Goal: Task Accomplishment & Management: Complete application form

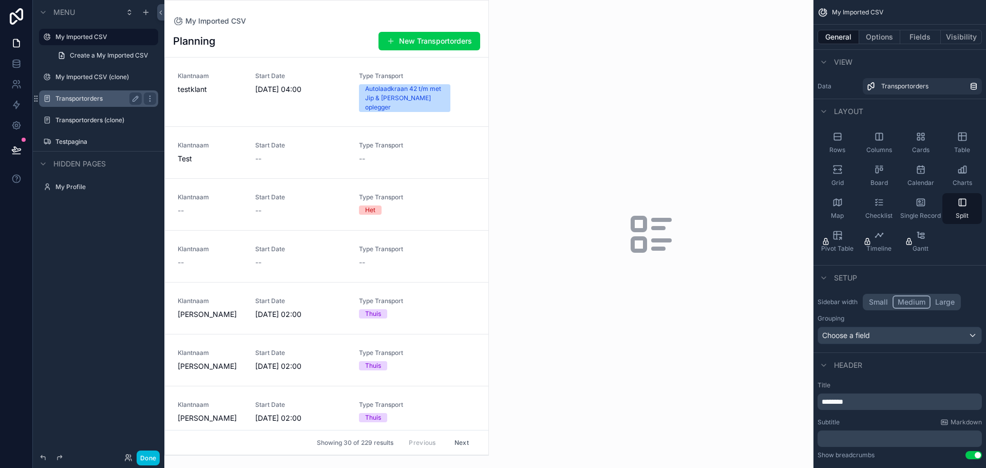
click at [103, 99] on label "Transportorders" at bounding box center [96, 98] width 82 height 8
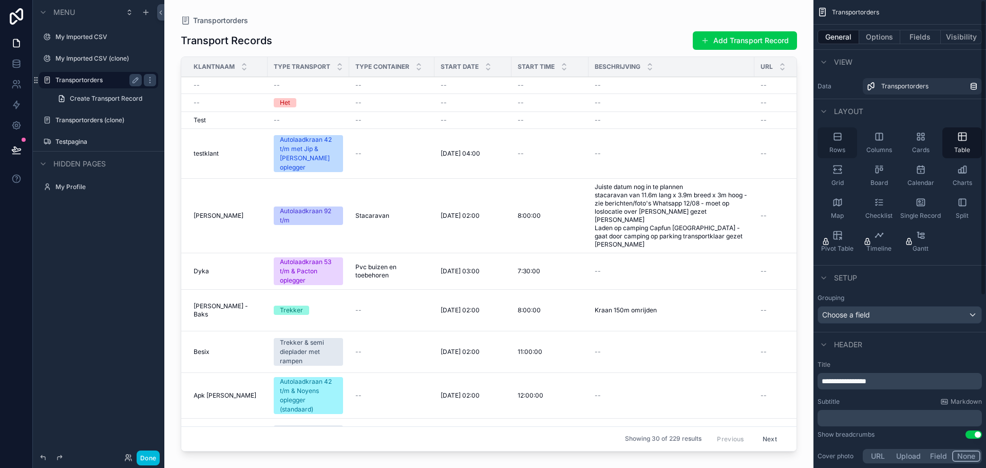
click at [842, 147] on span "Rows" at bounding box center [837, 150] width 16 height 8
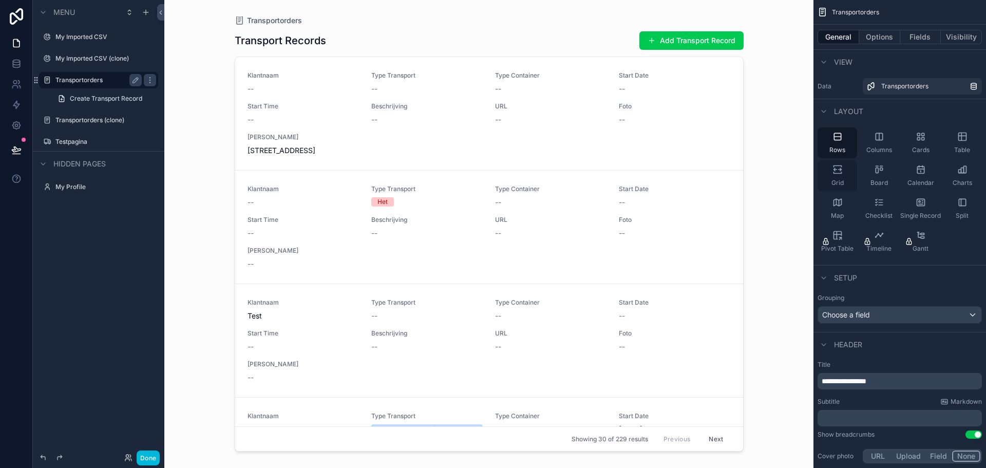
click at [839, 168] on icon "scrollable content" at bounding box center [837, 169] width 10 height 10
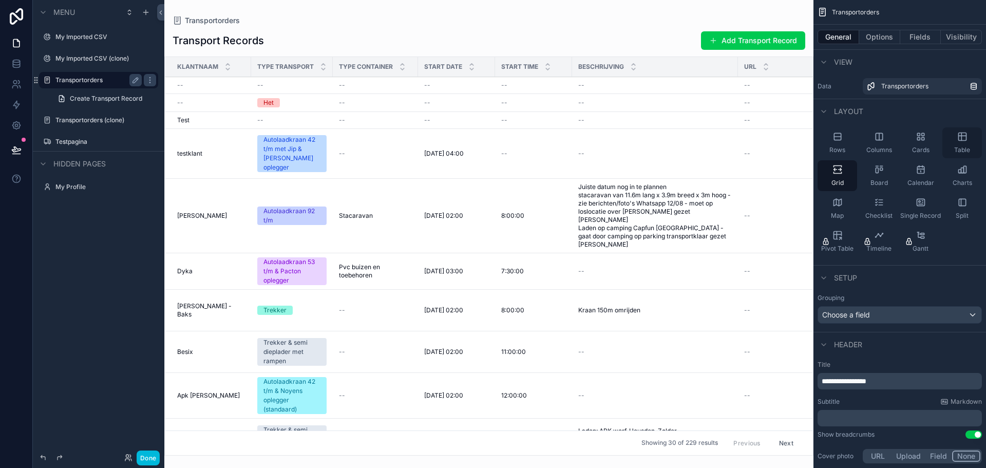
click at [971, 137] on div "Table" at bounding box center [962, 142] width 40 height 31
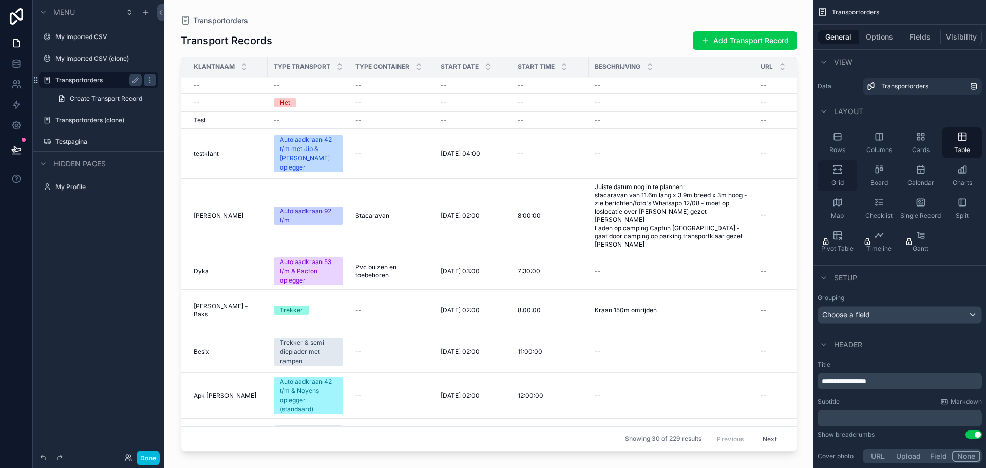
click at [837, 177] on div "Grid" at bounding box center [838, 175] width 40 height 31
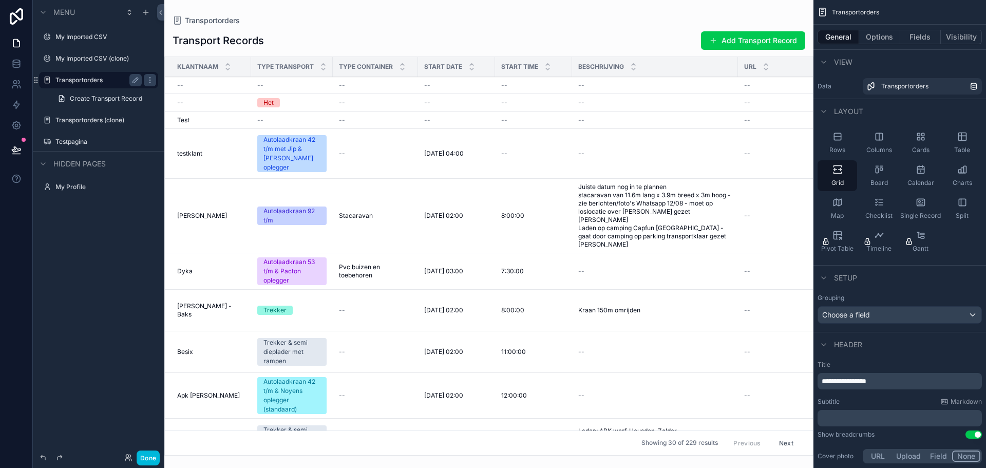
click at [214, 216] on div "scrollable content" at bounding box center [488, 234] width 649 height 468
click at [214, 216] on span "[PERSON_NAME]" at bounding box center [202, 216] width 50 height 8
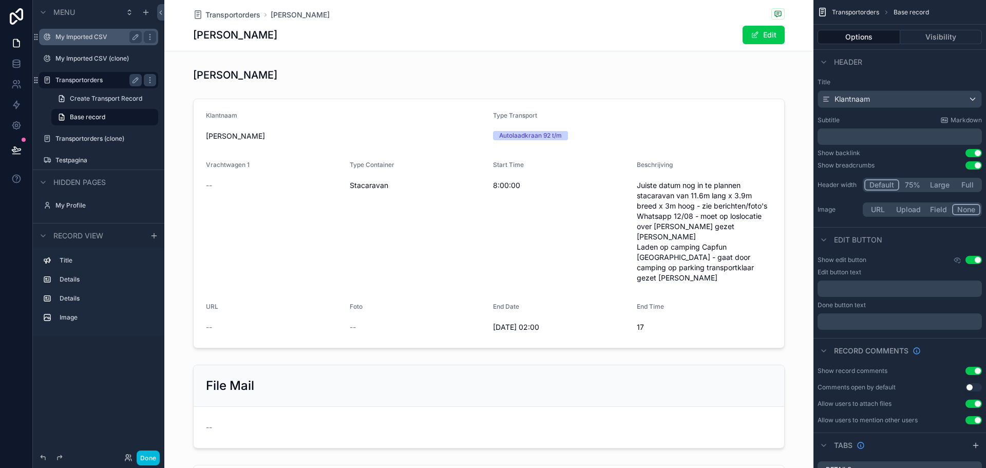
click at [87, 38] on label "My Imported CSV" at bounding box center [96, 37] width 82 height 8
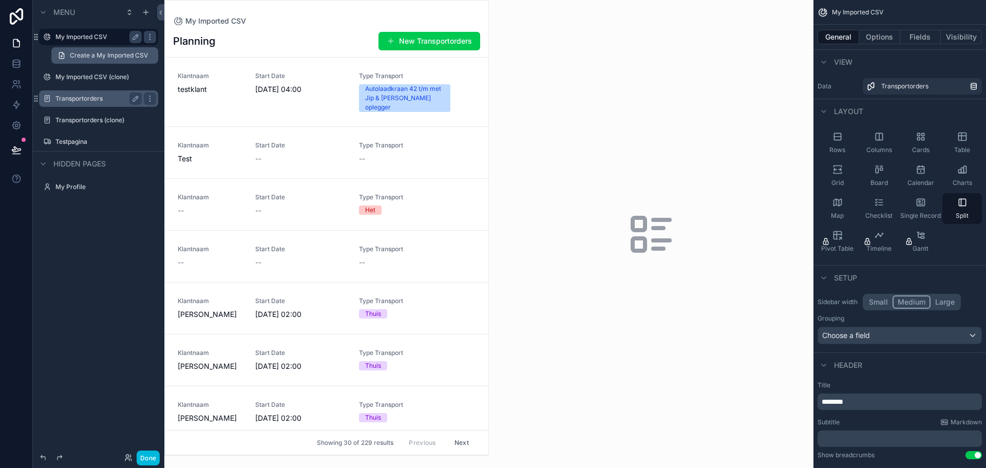
click at [90, 49] on link "Create a My Imported CSV" at bounding box center [104, 55] width 107 height 16
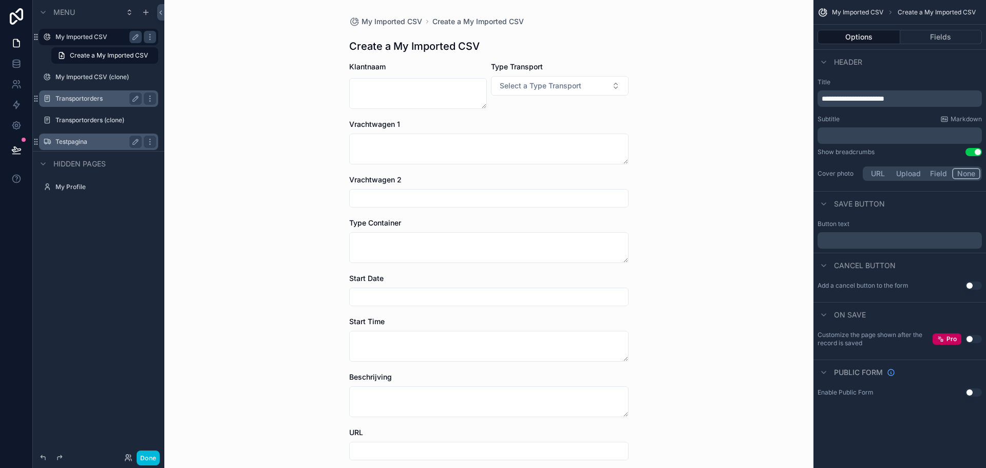
click at [70, 139] on label "Testpagina" at bounding box center [96, 142] width 82 height 8
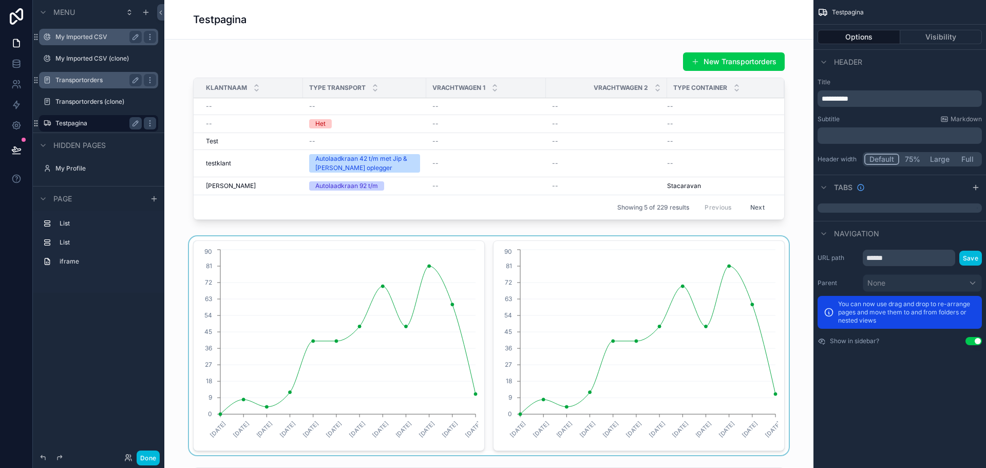
click at [310, 339] on div "scrollable content" at bounding box center [489, 345] width 633 height 219
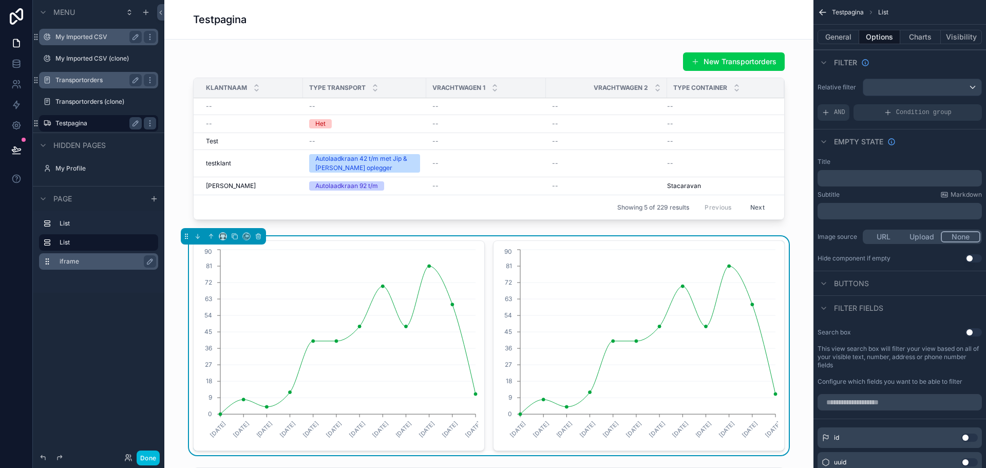
click at [70, 265] on div "iframe" at bounding box center [107, 261] width 94 height 12
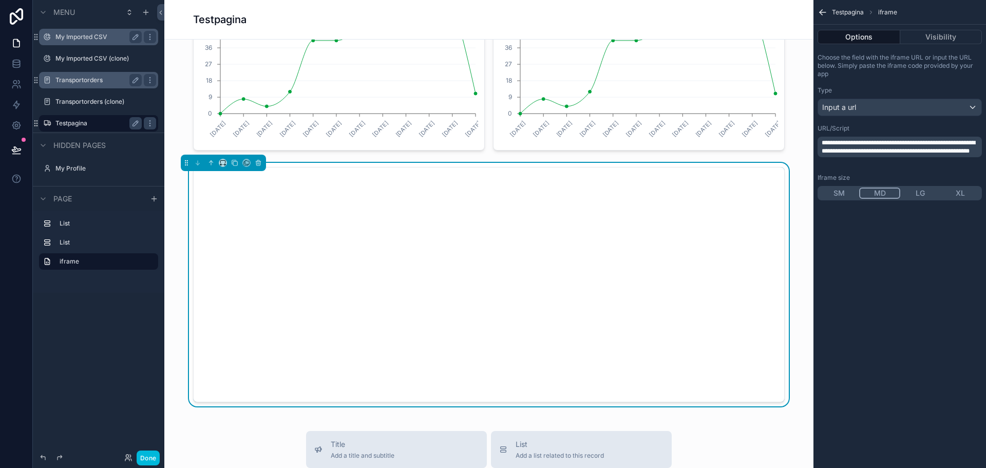
scroll to position [302, 0]
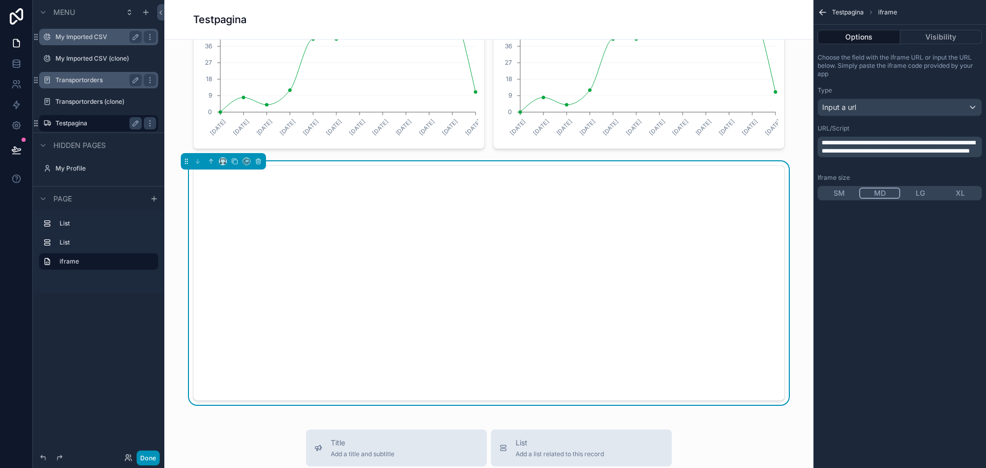
click at [148, 461] on button "Done" at bounding box center [148, 457] width 23 height 15
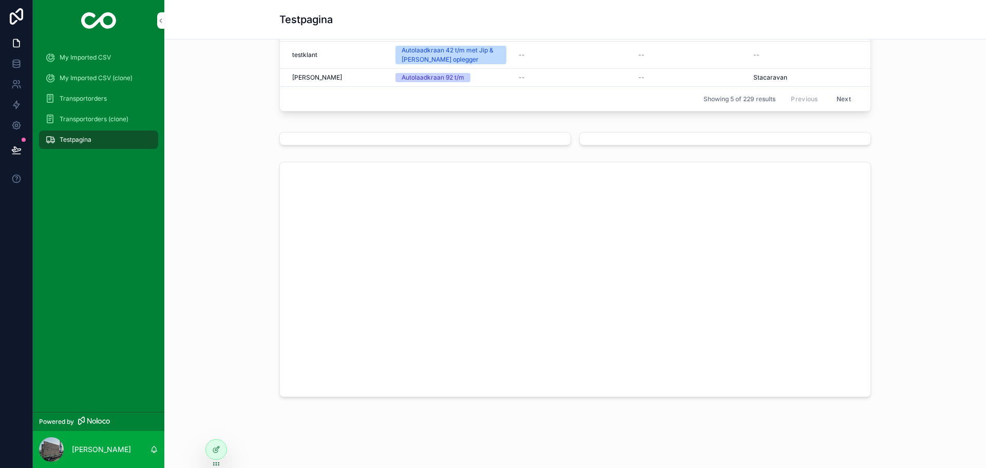
scroll to position [124, 0]
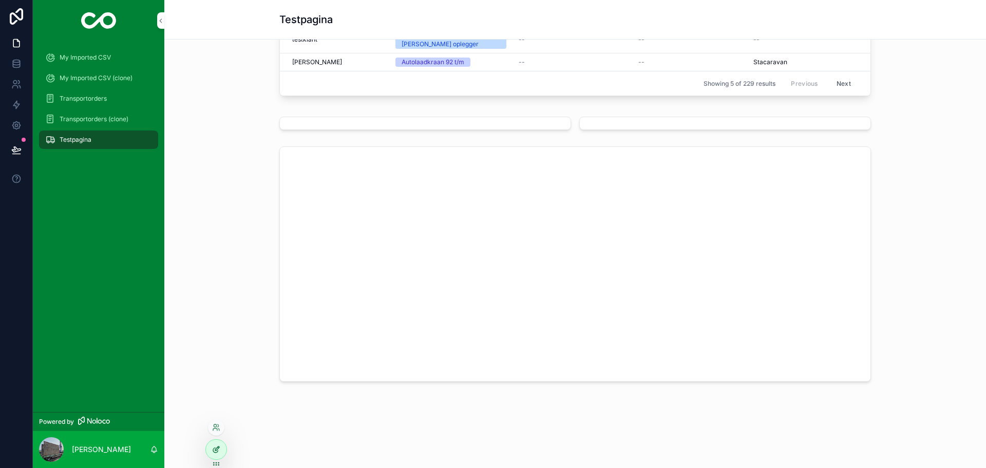
click at [211, 451] on div at bounding box center [216, 450] width 21 height 20
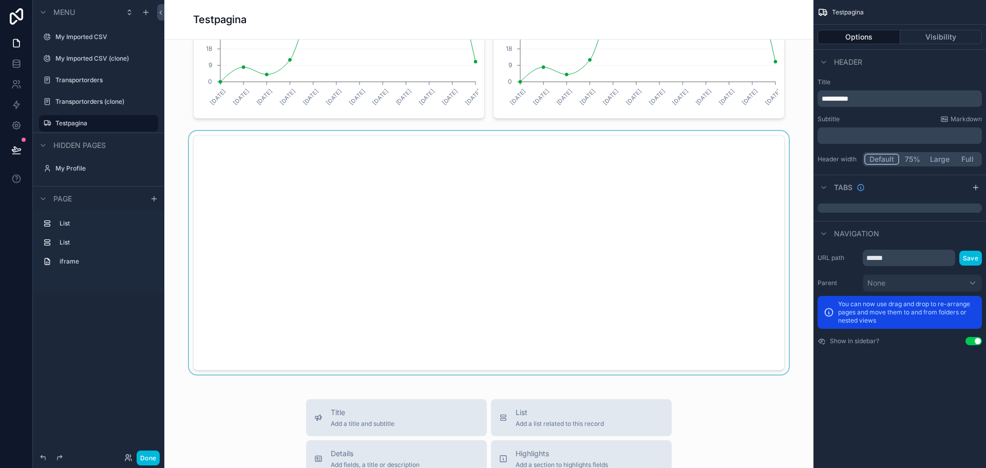
scroll to position [335, 0]
click at [485, 370] on div "scrollable content" at bounding box center [489, 249] width 633 height 243
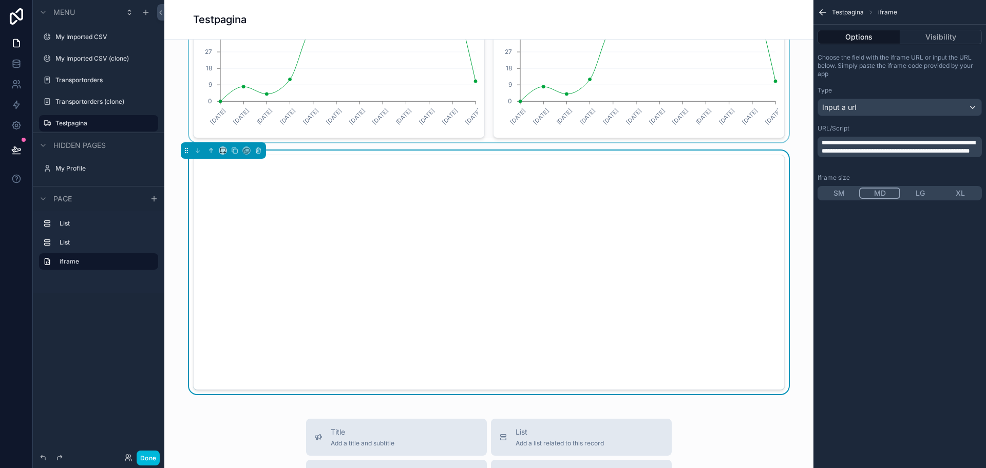
scroll to position [313, 0]
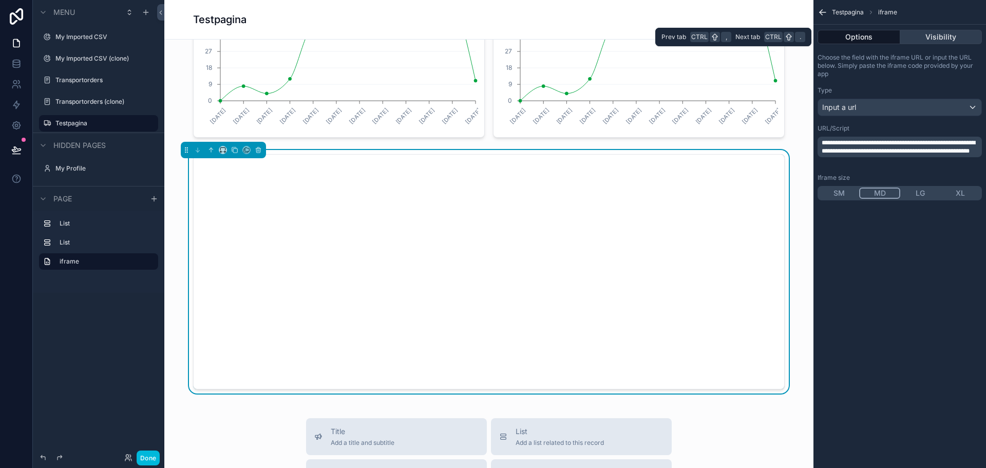
click at [940, 41] on button "Visibility" at bounding box center [941, 37] width 82 height 14
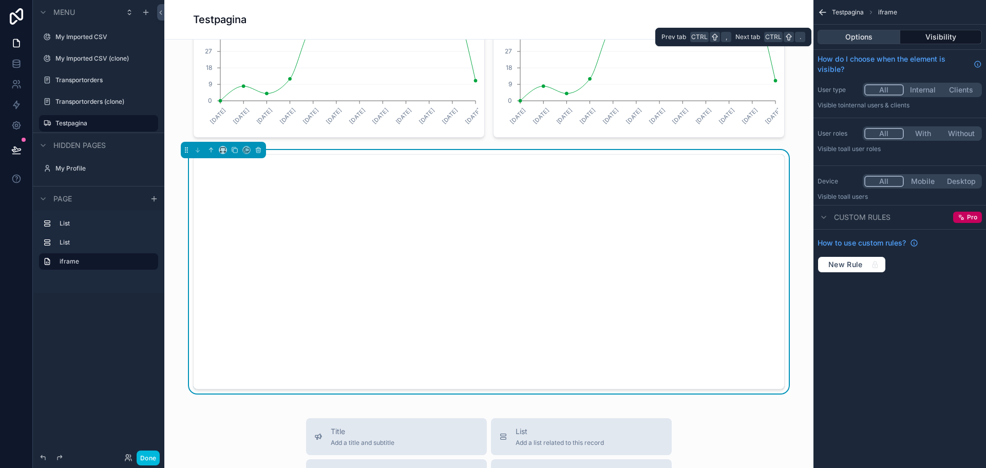
click at [879, 41] on button "Options" at bounding box center [859, 37] width 83 height 14
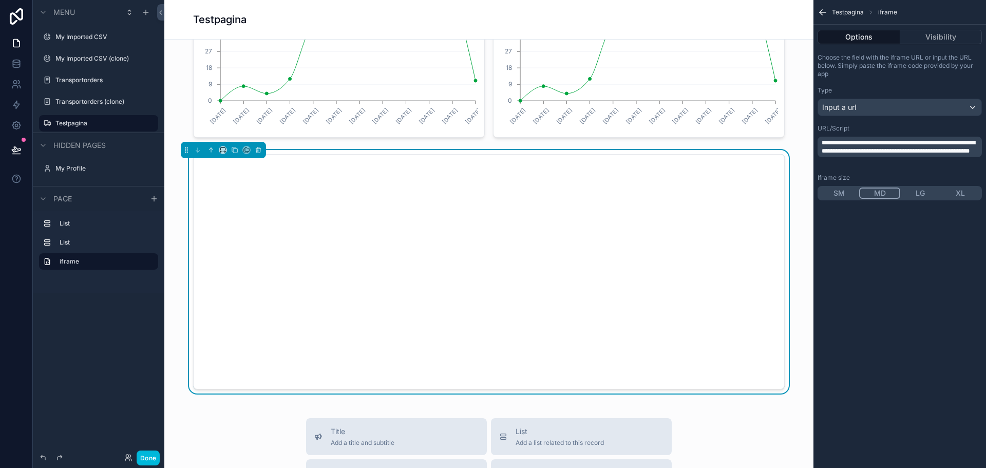
click at [921, 194] on button "LG" at bounding box center [920, 192] width 40 height 11
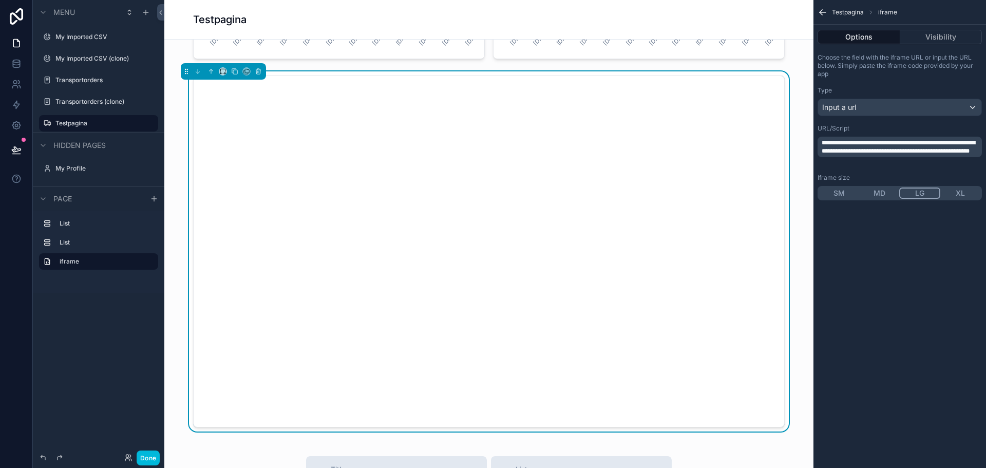
scroll to position [392, 0]
click at [957, 191] on button "XL" at bounding box center [960, 192] width 40 height 11
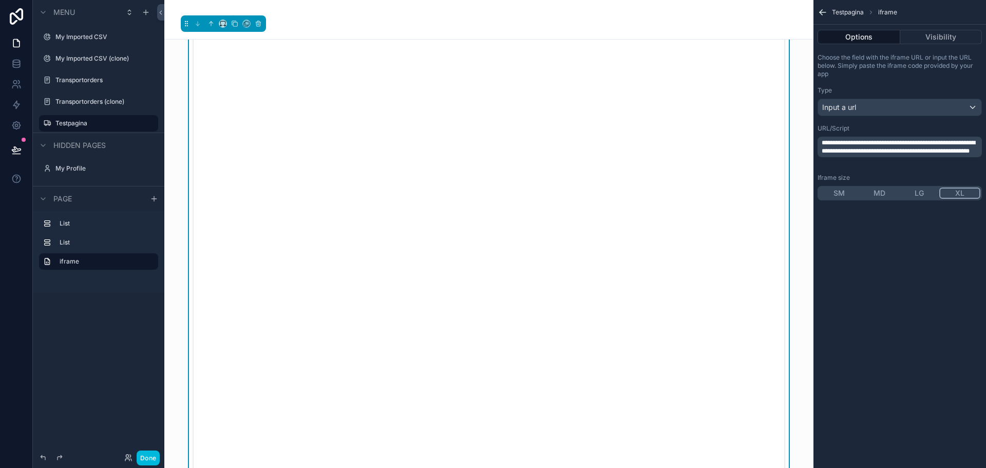
scroll to position [440, 0]
click at [848, 10] on span "Testpagina" at bounding box center [848, 12] width 32 height 8
click at [154, 461] on button "Done" at bounding box center [148, 457] width 23 height 15
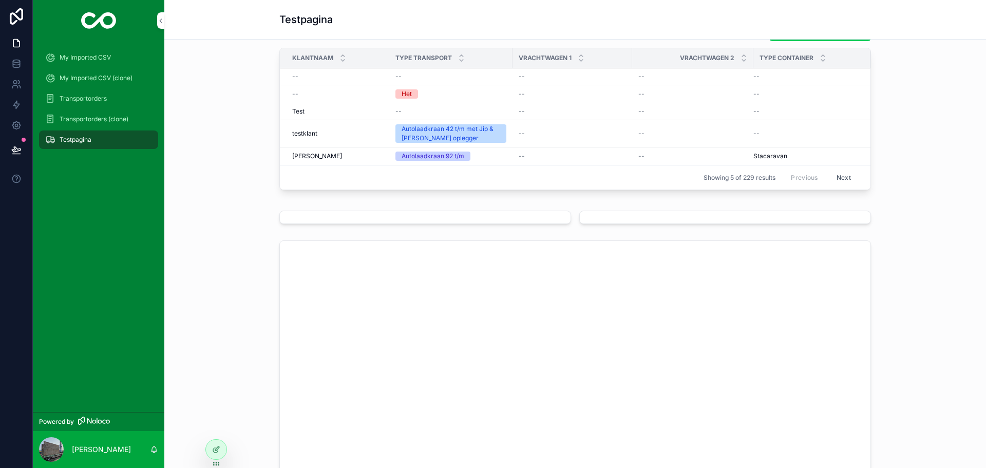
scroll to position [0, 0]
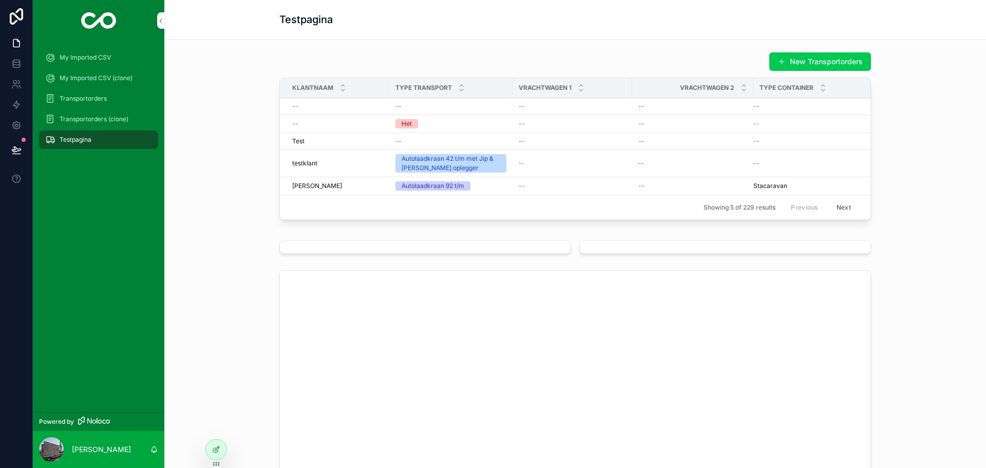
click at [599, 249] on div "scrollable content" at bounding box center [725, 246] width 292 height 13
click at [217, 452] on icon at bounding box center [215, 450] width 5 height 5
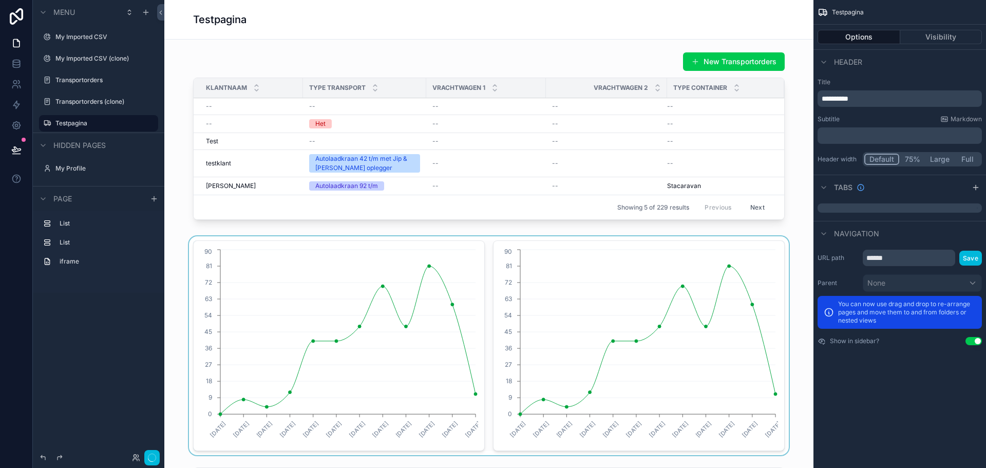
click at [669, 303] on div "scrollable content" at bounding box center [489, 345] width 633 height 219
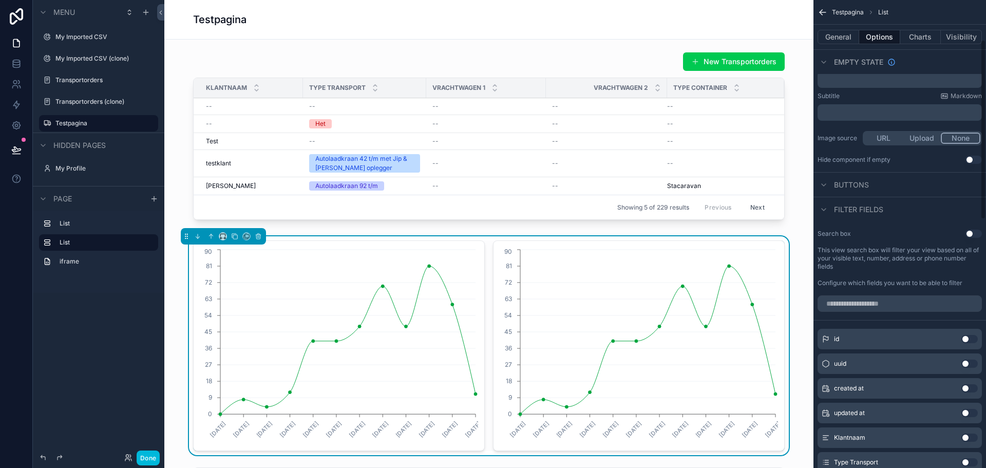
scroll to position [103, 0]
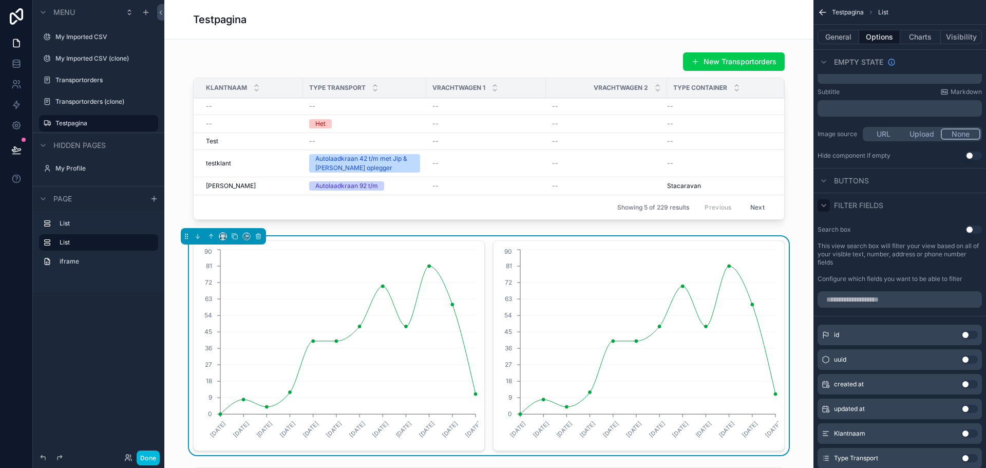
click at [826, 203] on icon "scrollable content" at bounding box center [824, 205] width 8 height 8
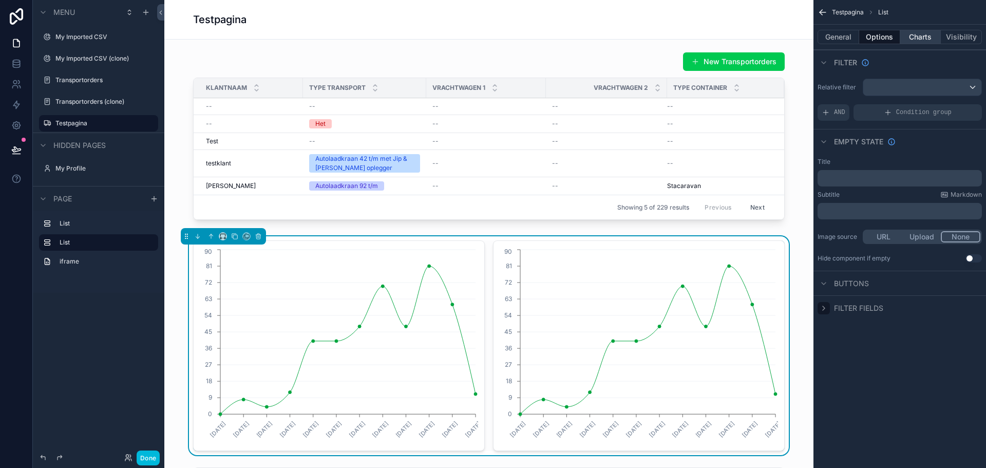
click at [916, 38] on button "Charts" at bounding box center [920, 37] width 41 height 14
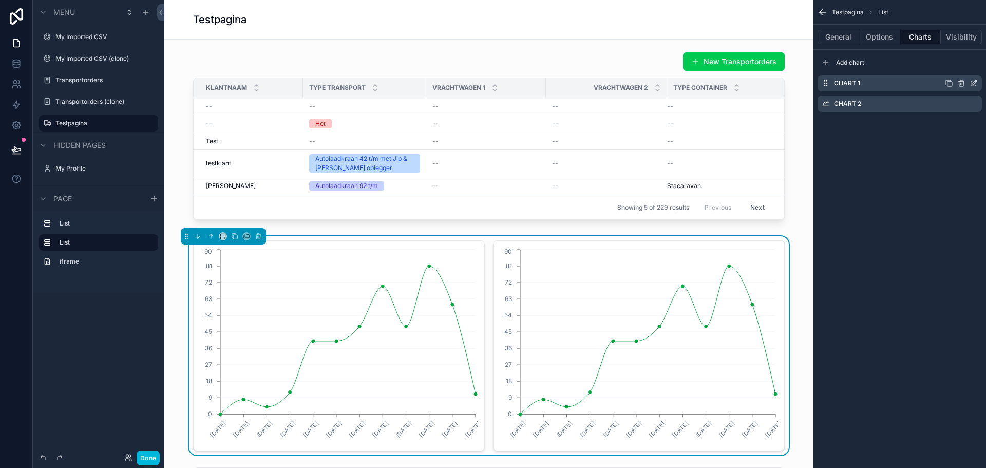
click at [973, 83] on icon "scrollable content" at bounding box center [975, 82] width 4 height 4
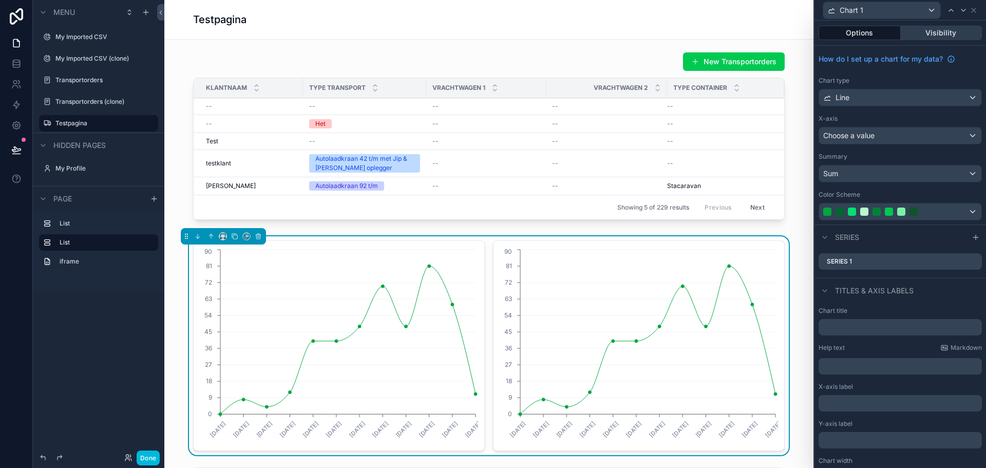
click at [936, 35] on button "Visibility" at bounding box center [942, 33] width 82 height 14
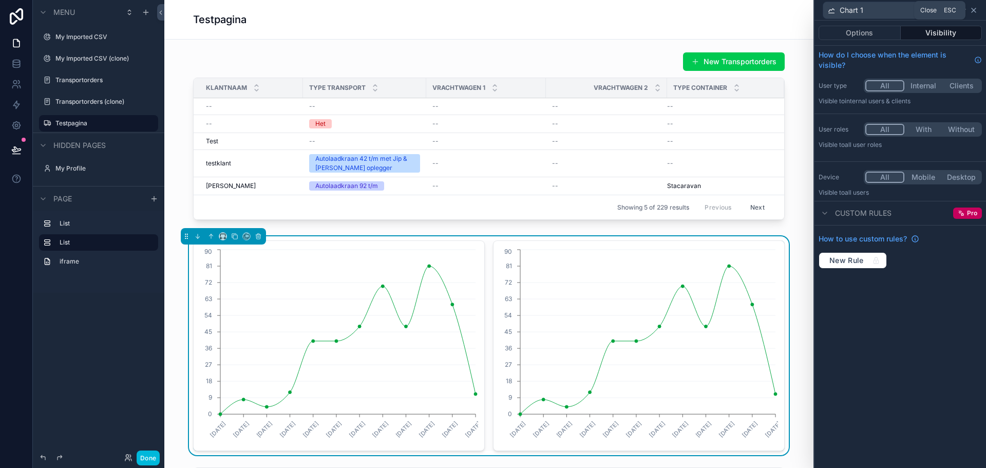
click at [976, 10] on icon at bounding box center [974, 10] width 8 height 8
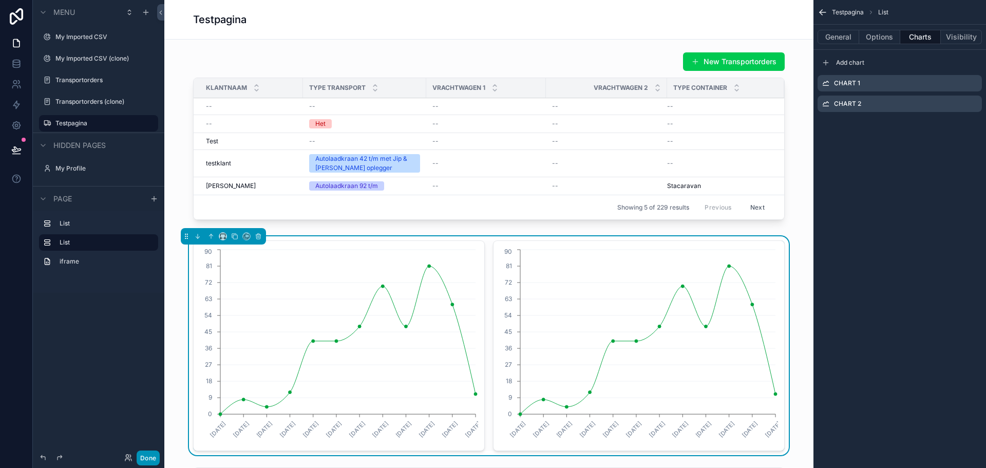
click at [144, 461] on button "Done" at bounding box center [148, 457] width 23 height 15
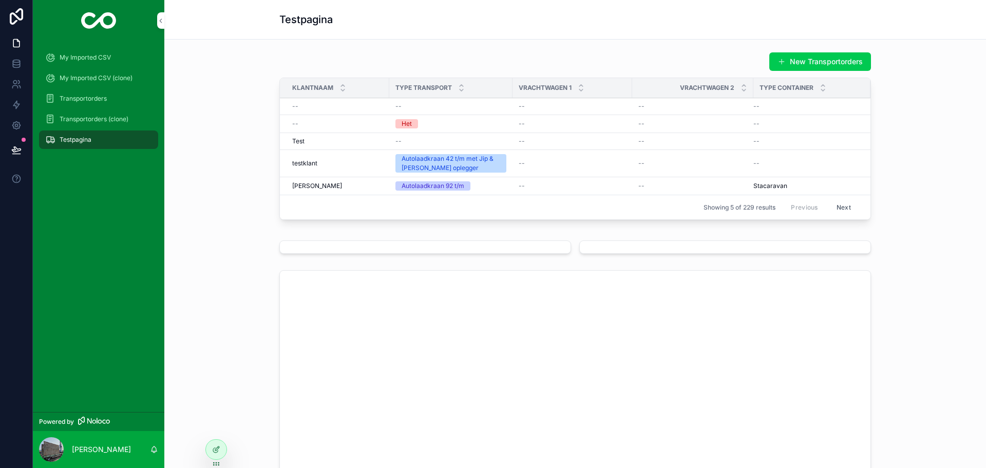
click at [100, 99] on span "Transportorders" at bounding box center [83, 98] width 47 height 8
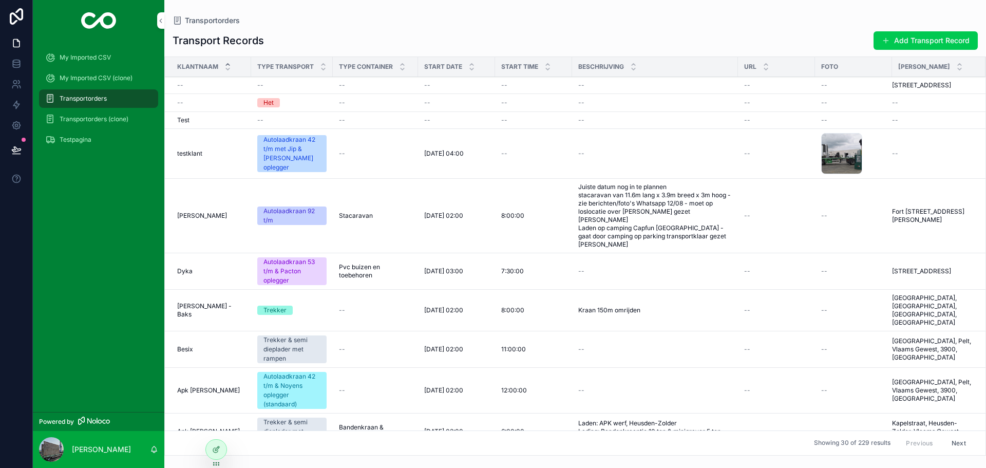
click at [227, 63] on icon "scrollable content" at bounding box center [227, 64] width 7 height 7
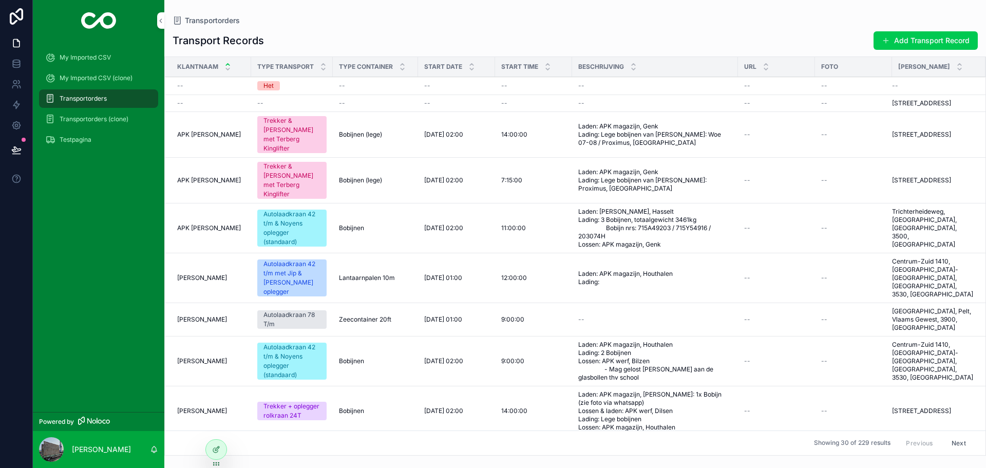
click at [227, 63] on icon "scrollable content" at bounding box center [227, 64] width 7 height 7
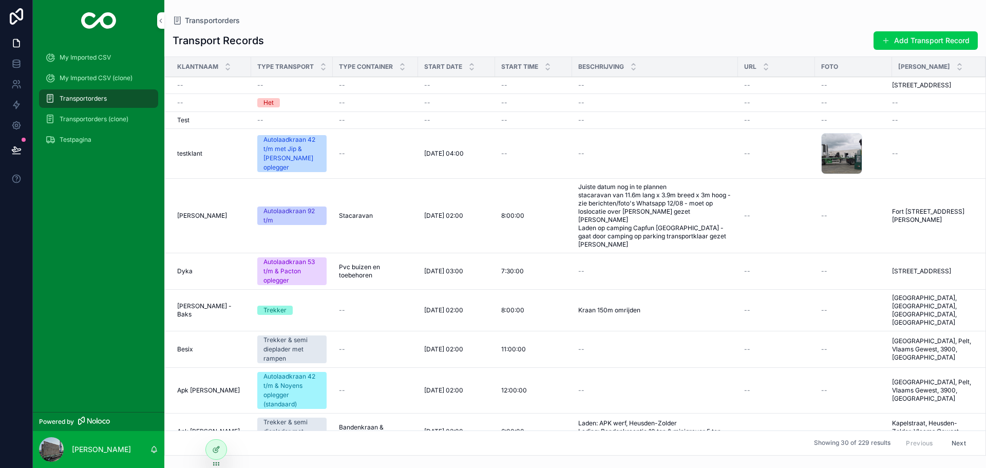
click at [454, 70] on span "Start Date" at bounding box center [443, 67] width 38 height 8
click at [469, 63] on icon "scrollable content" at bounding box center [471, 64] width 7 height 7
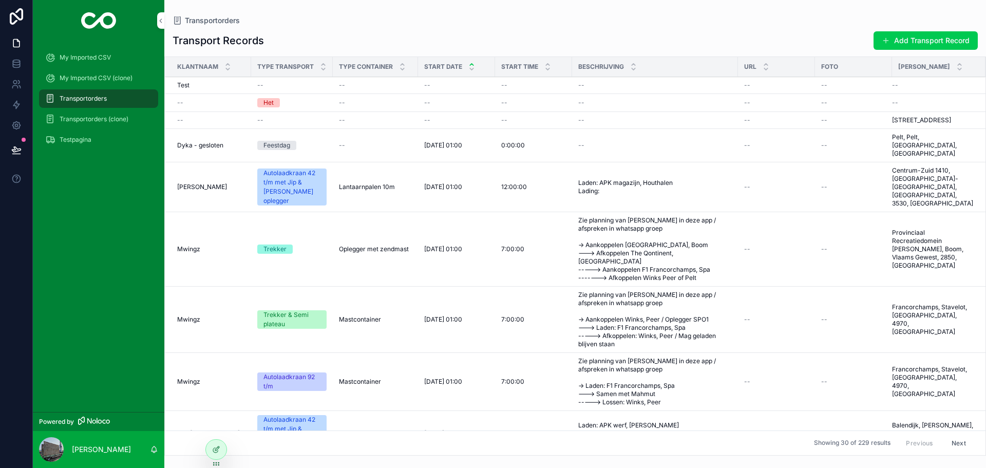
click at [469, 63] on icon "scrollable content" at bounding box center [471, 64] width 7 height 7
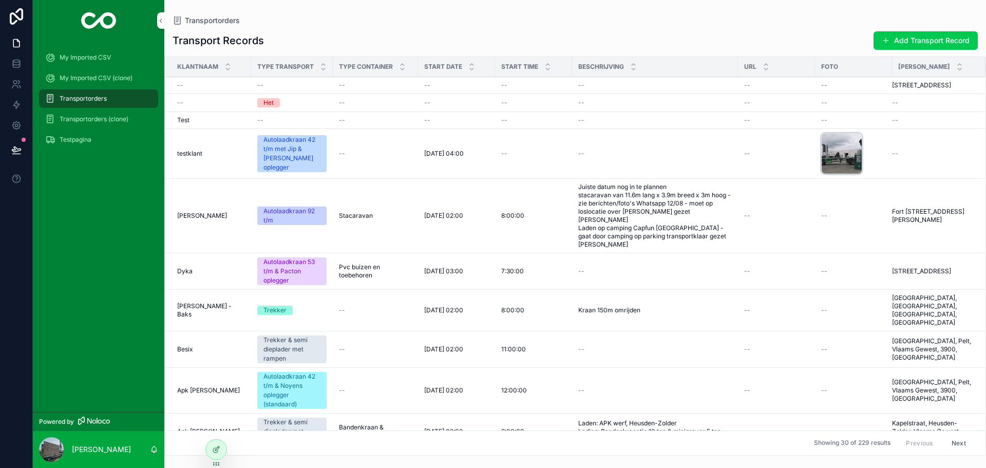
click at [849, 159] on div "062ad6c0-19b2-4f0c-baaa-ccf771a2501f .jpg" at bounding box center [841, 153] width 41 height 41
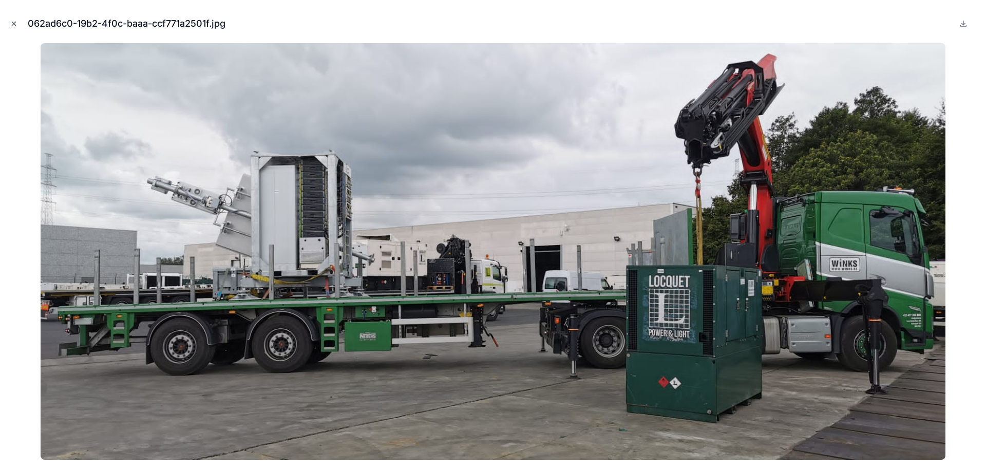
click at [15, 26] on icon "Close modal" at bounding box center [13, 23] width 7 height 7
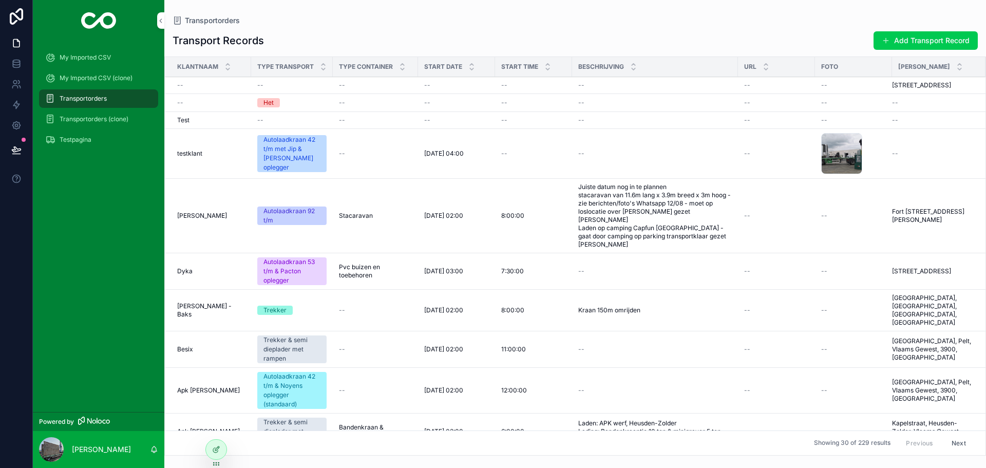
click at [908, 84] on span "[STREET_ADDRESS]" at bounding box center [921, 85] width 59 height 8
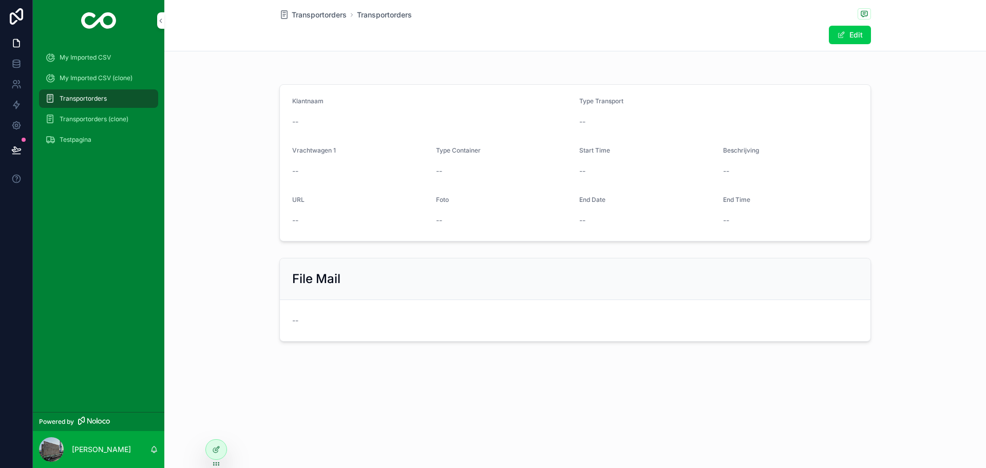
click at [116, 117] on span "Transportorders (clone)" at bounding box center [94, 119] width 69 height 8
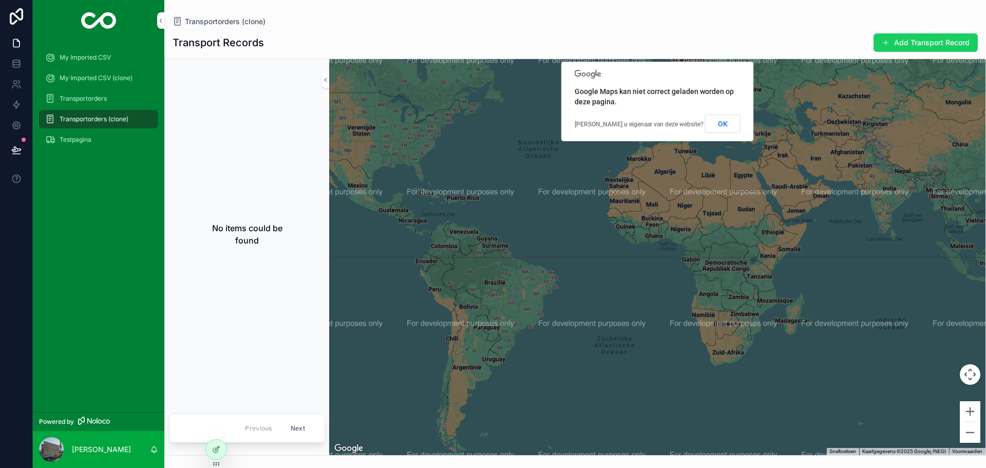
click at [889, 43] on span "scrollable content" at bounding box center [886, 43] width 8 height 8
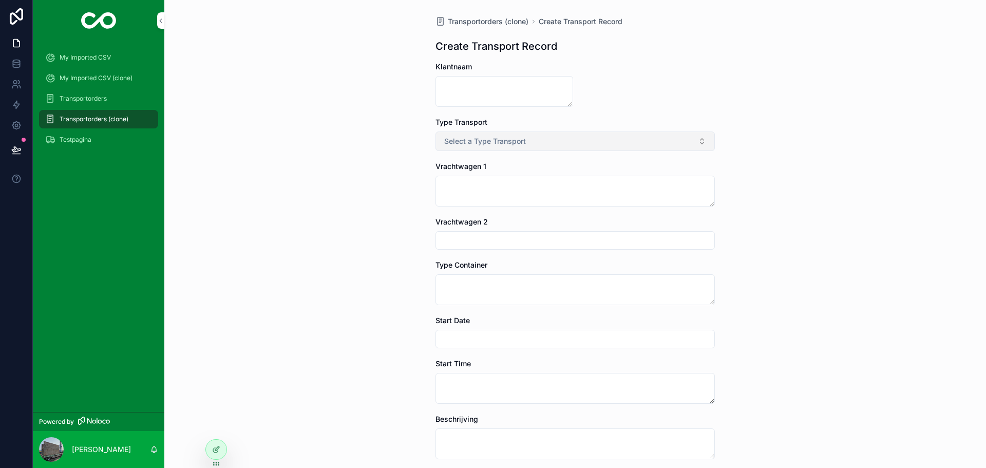
click at [477, 146] on span "Select a Type Transport" at bounding box center [485, 141] width 82 height 10
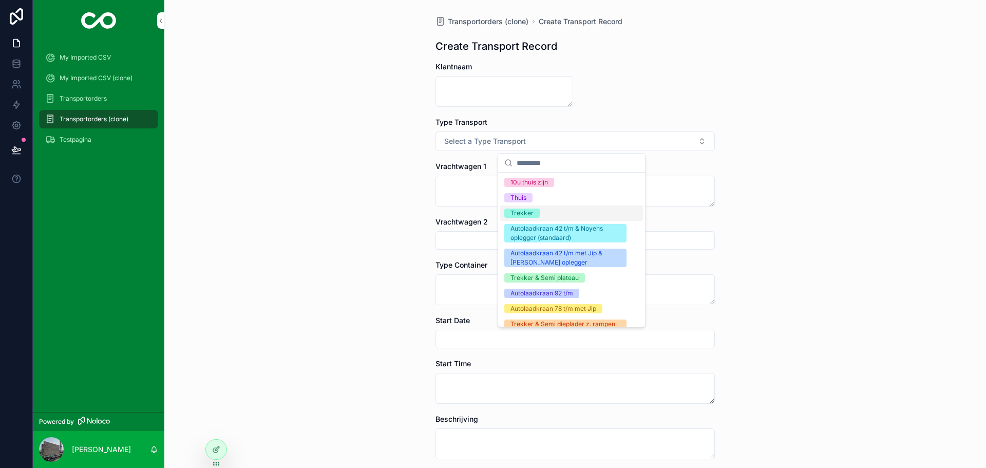
click at [523, 209] on div "Trekker" at bounding box center [521, 212] width 23 height 9
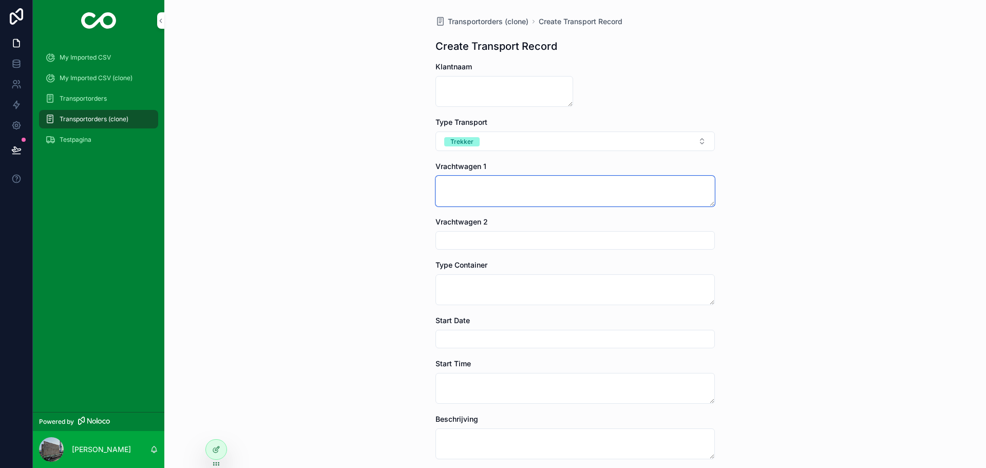
click at [516, 194] on textarea "scrollable content" at bounding box center [574, 191] width 279 height 31
click at [220, 448] on icon at bounding box center [216, 449] width 8 height 8
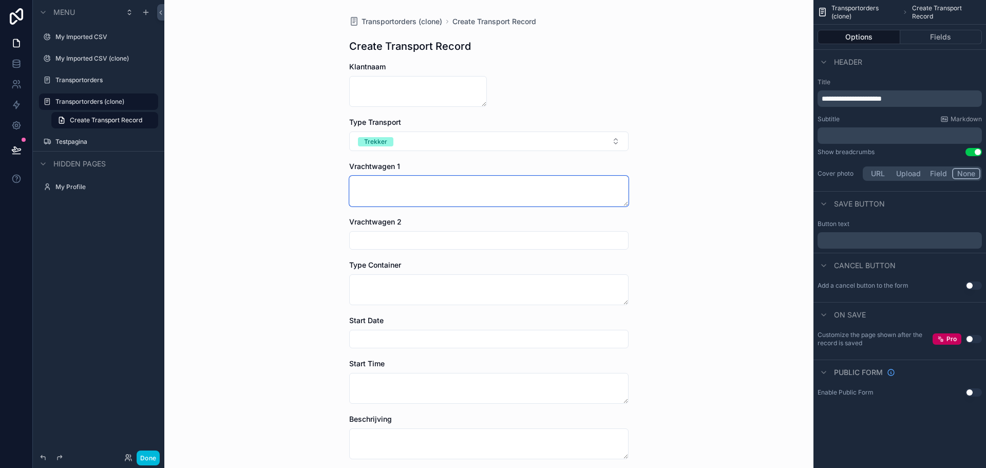
click at [538, 189] on textarea "scrollable content" at bounding box center [488, 191] width 279 height 31
drag, startPoint x: 620, startPoint y: 205, endPoint x: 620, endPoint y: 189, distance: 15.9
click at [620, 189] on textarea "scrollable content" at bounding box center [488, 191] width 279 height 31
click at [439, 202] on textarea "scrollable content" at bounding box center [488, 191] width 279 height 31
drag, startPoint x: 621, startPoint y: 203, endPoint x: 621, endPoint y: 183, distance: 19.5
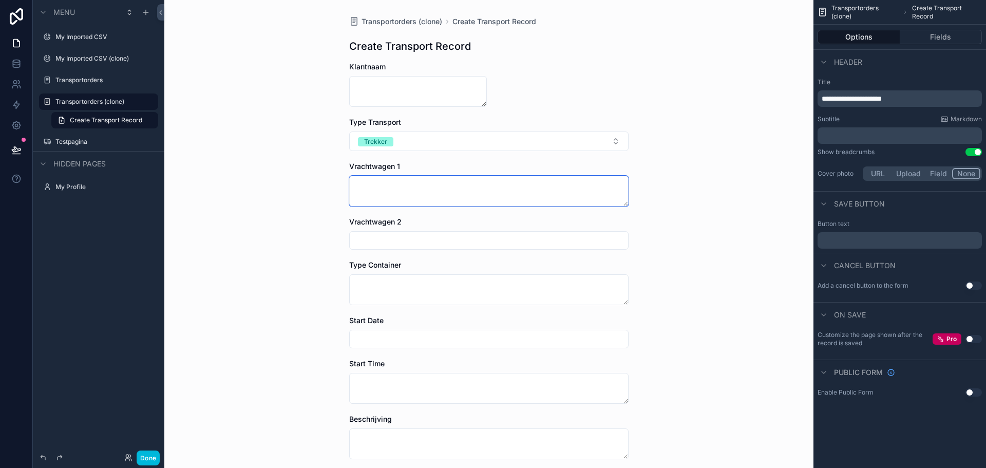
click at [621, 183] on textarea "scrollable content" at bounding box center [488, 191] width 279 height 31
click at [933, 39] on button "Fields" at bounding box center [941, 37] width 82 height 14
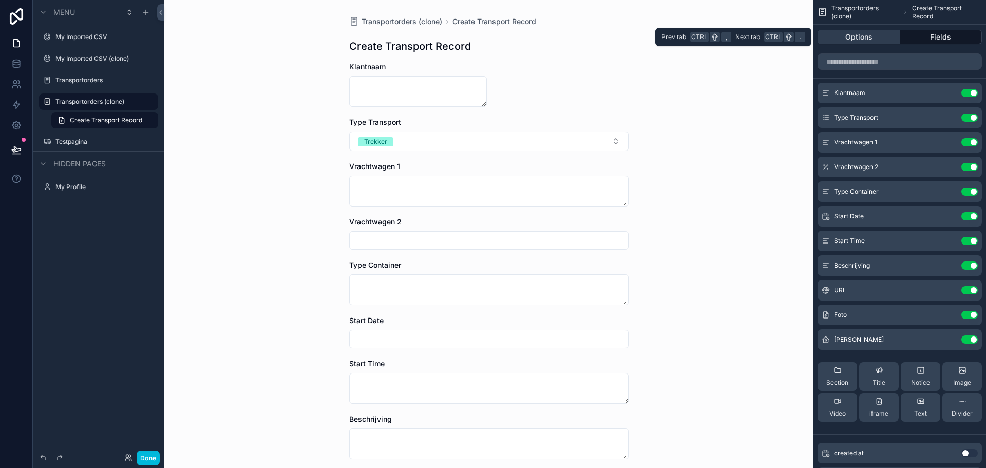
click at [885, 35] on button "Options" at bounding box center [859, 37] width 83 height 14
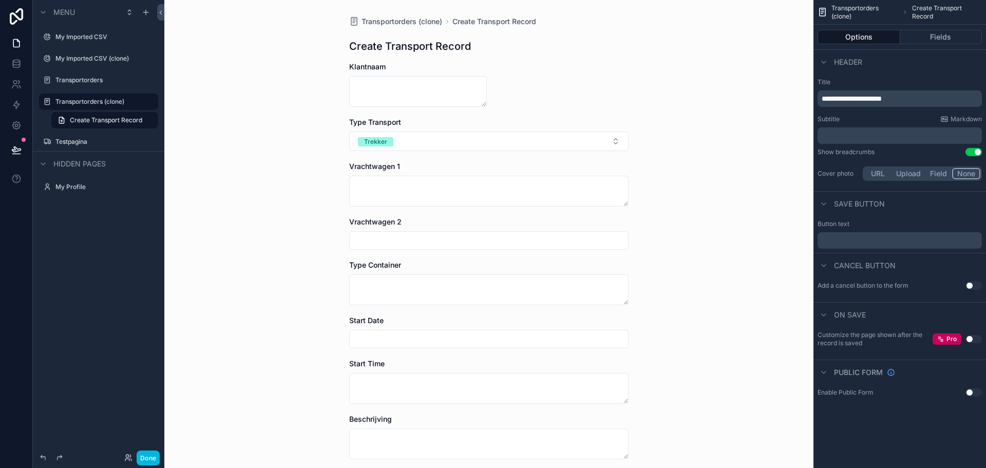
click at [971, 288] on button "Use setting" at bounding box center [973, 285] width 16 height 8
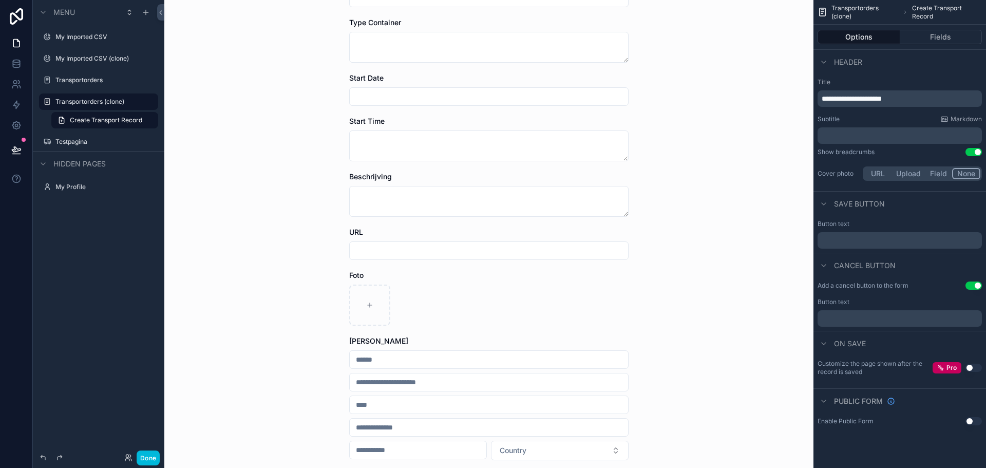
scroll to position [320, 0]
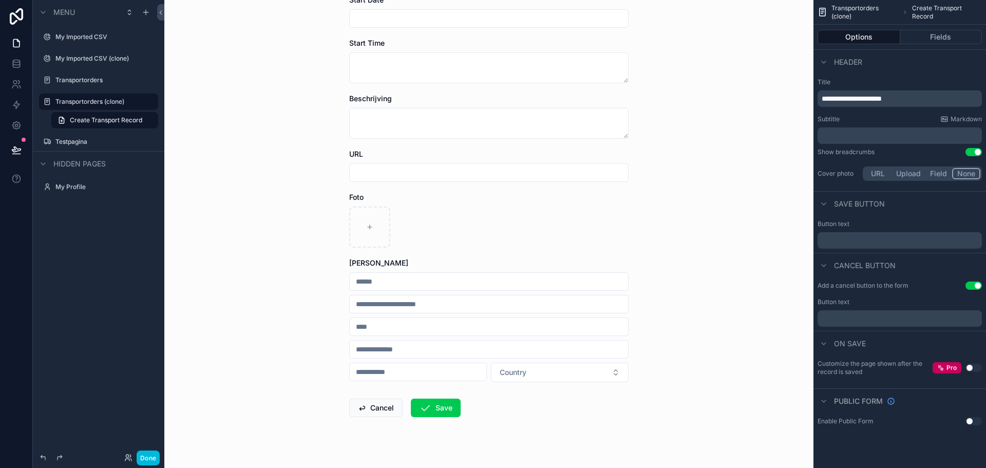
click at [977, 286] on button "Use setting" at bounding box center [973, 285] width 16 height 8
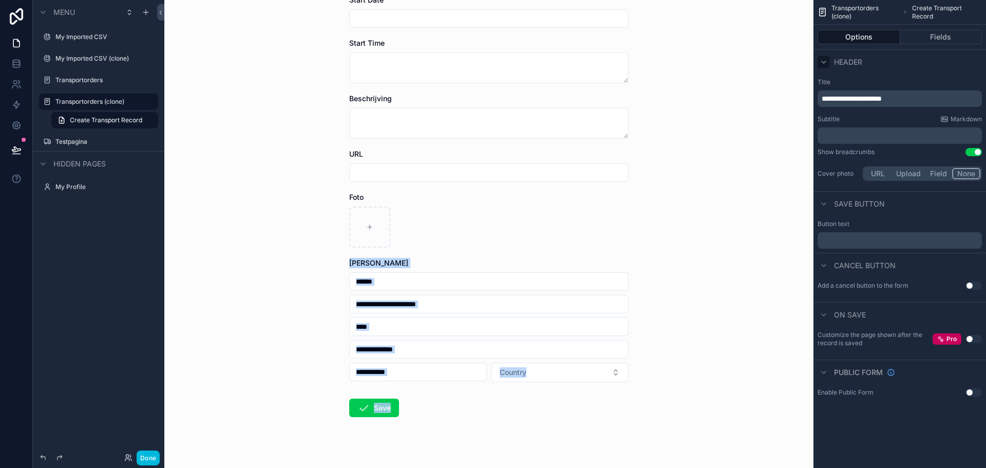
drag, startPoint x: 802, startPoint y: 226, endPoint x: 822, endPoint y: 62, distance: 166.1
click at [822, 62] on div "**********" at bounding box center [575, 234] width 822 height 468
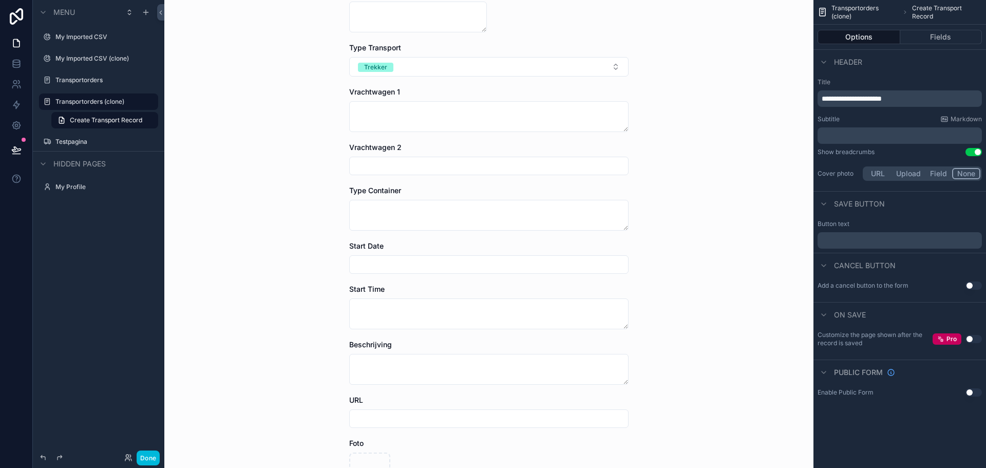
scroll to position [0, 0]
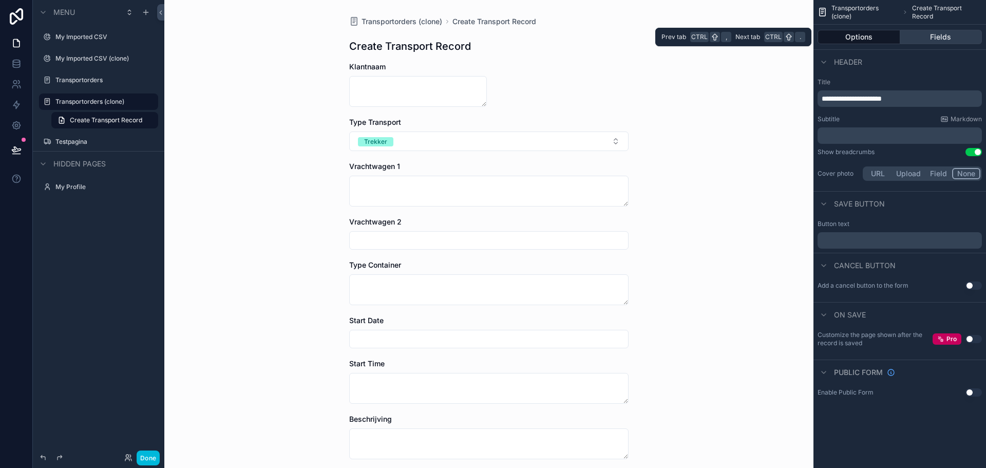
click at [934, 31] on button "Fields" at bounding box center [941, 37] width 82 height 14
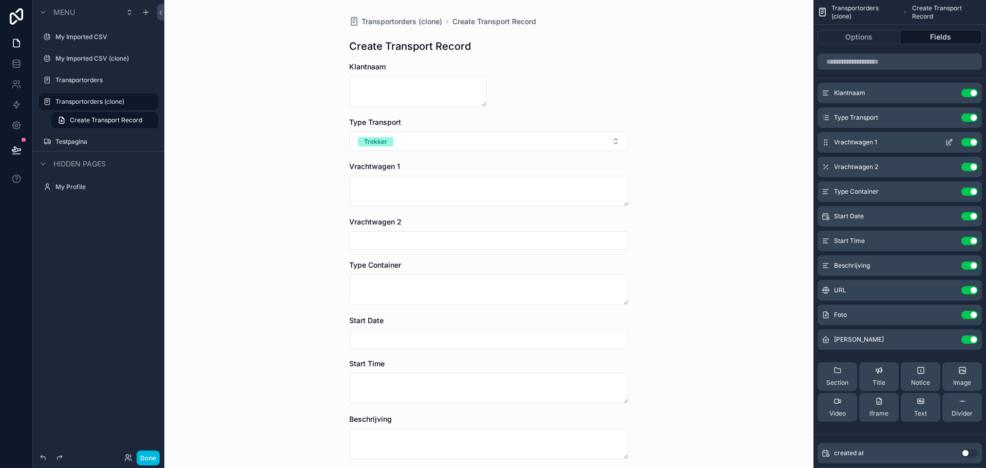
click at [951, 145] on icon "scrollable content" at bounding box center [949, 142] width 8 height 8
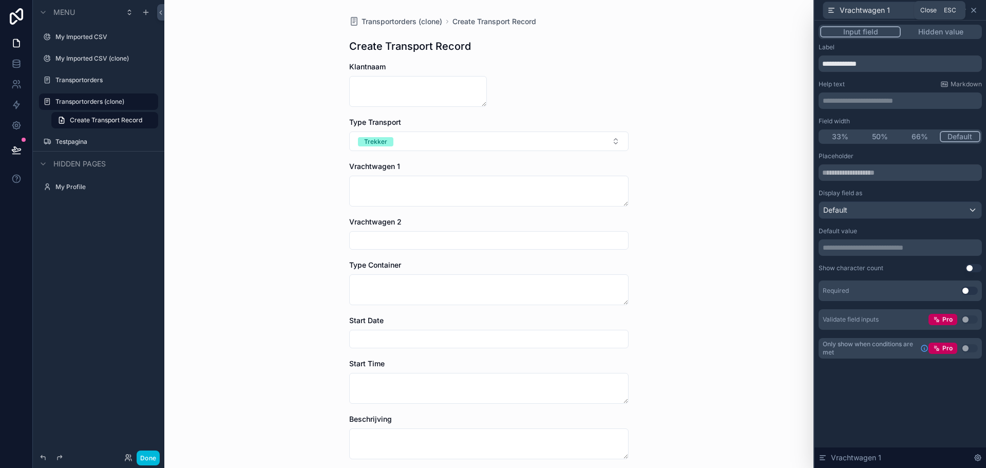
click at [977, 7] on icon at bounding box center [974, 10] width 8 height 8
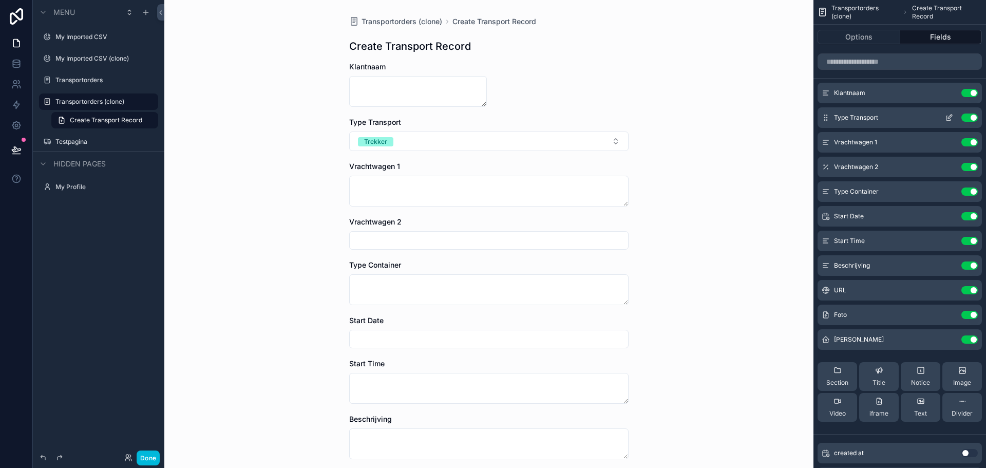
click at [949, 118] on icon "scrollable content" at bounding box center [949, 117] width 8 height 8
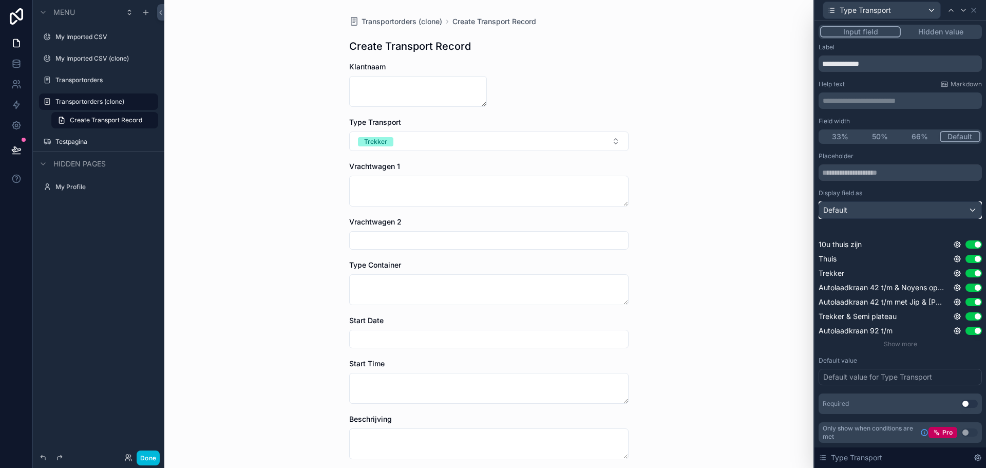
click at [928, 205] on div "Default" at bounding box center [900, 210] width 162 height 16
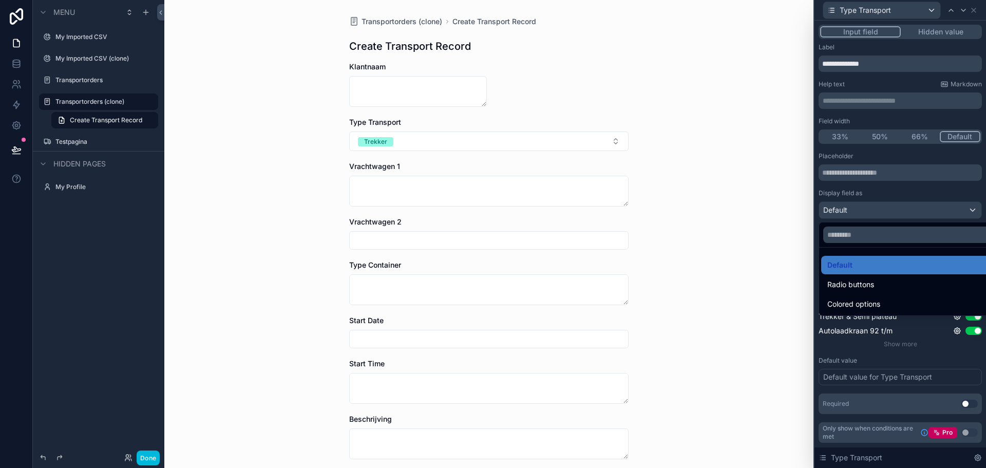
click at [928, 205] on div at bounding box center [900, 234] width 172 height 468
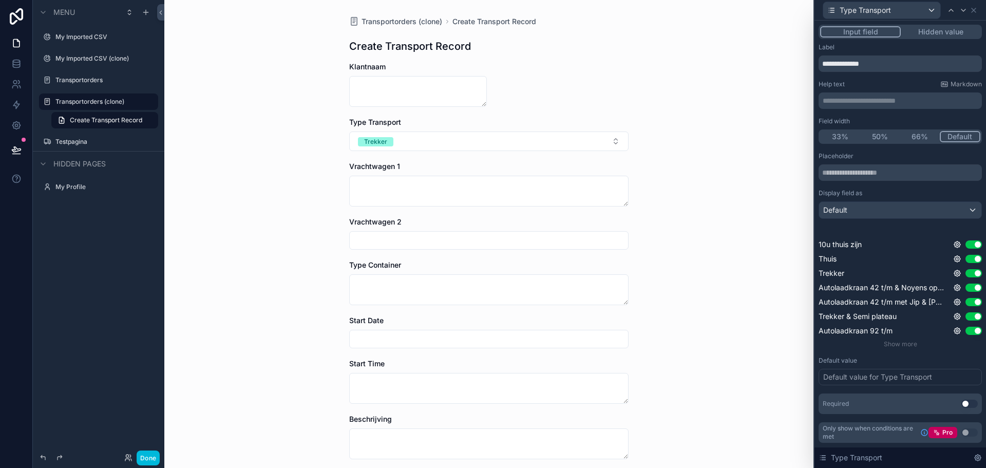
click at [952, 26] on button "Hidden value" at bounding box center [941, 31] width 80 height 11
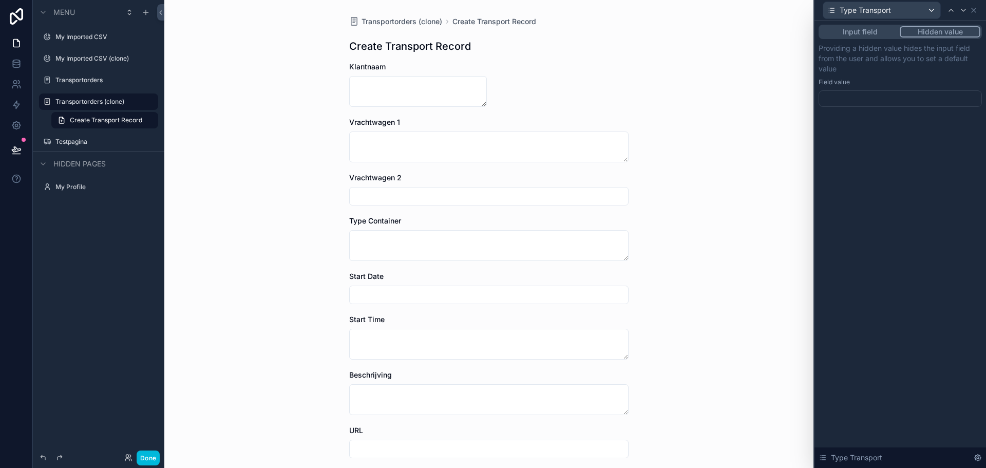
click at [880, 29] on button "Input field" at bounding box center [860, 31] width 80 height 11
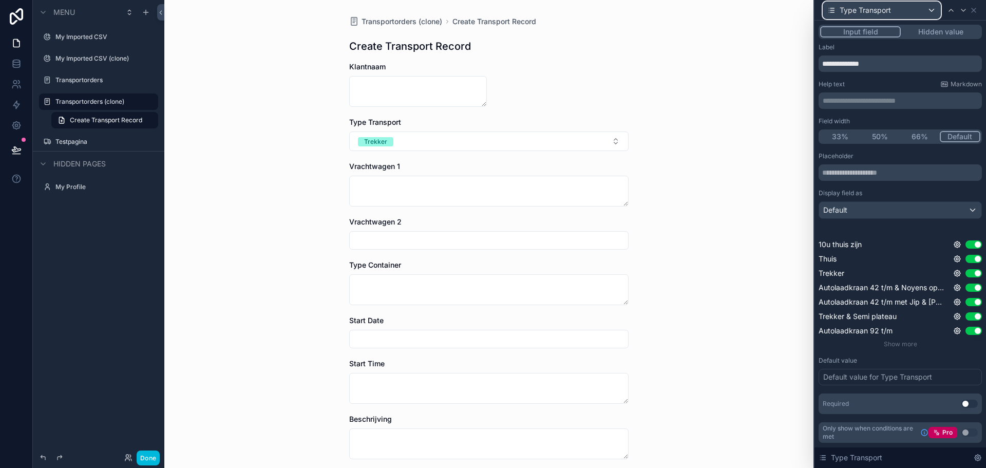
click at [894, 15] on div "Type Transport" at bounding box center [881, 10] width 117 height 16
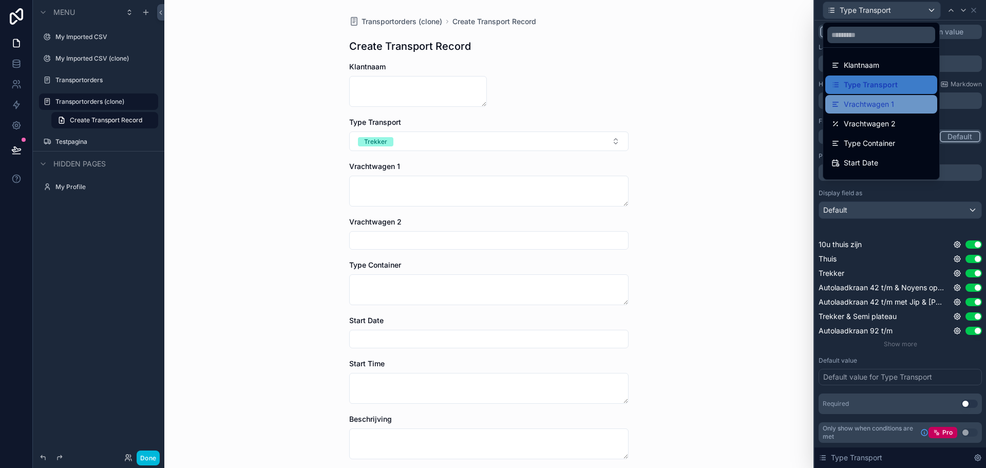
click at [891, 104] on span "Vrachtwagen 1" at bounding box center [869, 104] width 50 height 12
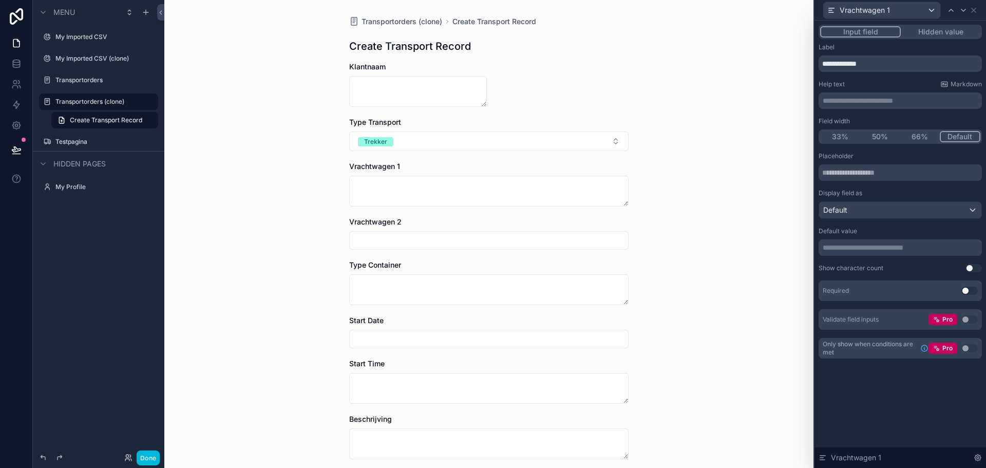
click at [900, 243] on p "**********" at bounding box center [901, 247] width 157 height 10
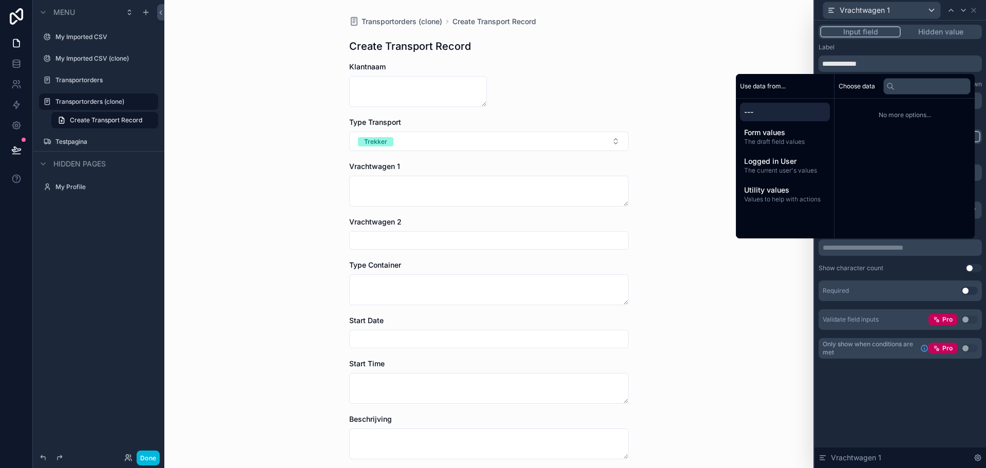
click at [784, 287] on div "Transportorders (clone) Create Transport Record Create Transport Record Klantna…" at bounding box center [488, 234] width 649 height 468
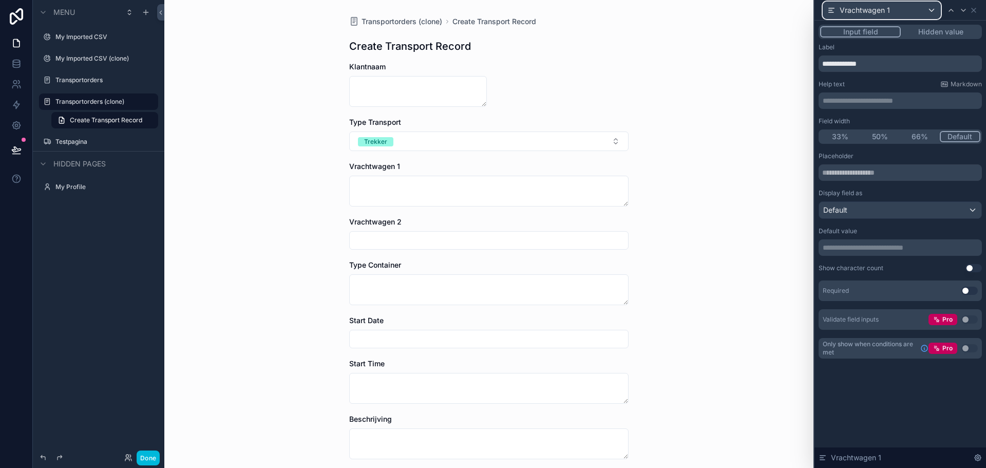
click at [933, 15] on div "Vrachtwagen 1" at bounding box center [881, 10] width 117 height 16
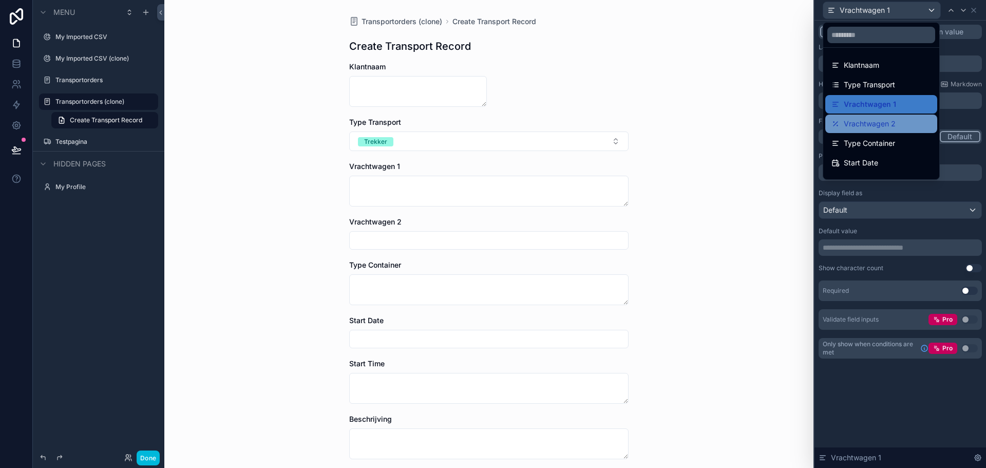
click at [889, 122] on span "Vrachtwagen 2" at bounding box center [870, 124] width 52 height 12
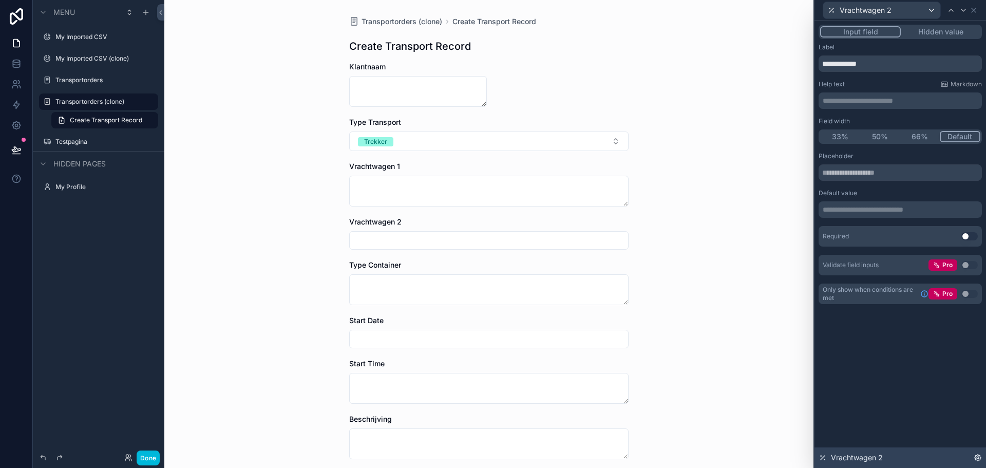
click at [979, 456] on icon at bounding box center [978, 457] width 8 height 8
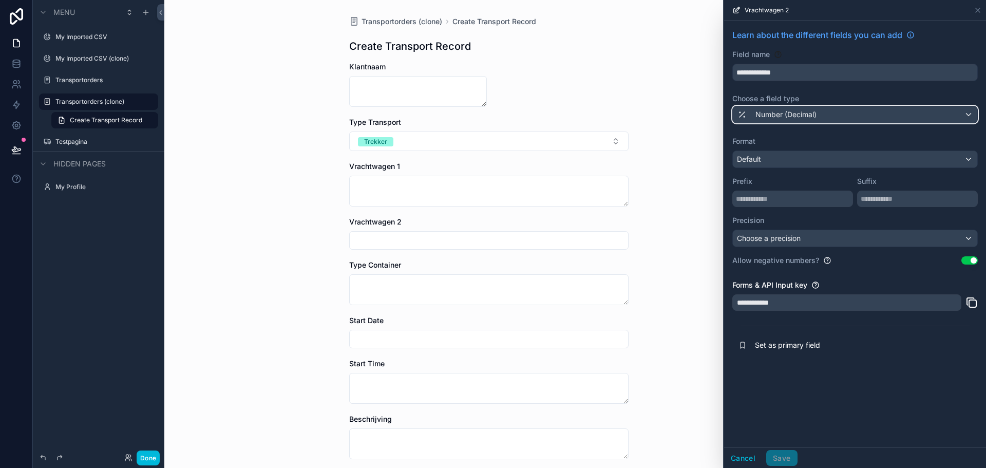
click at [894, 113] on div "Number (Decimal)" at bounding box center [855, 114] width 244 height 16
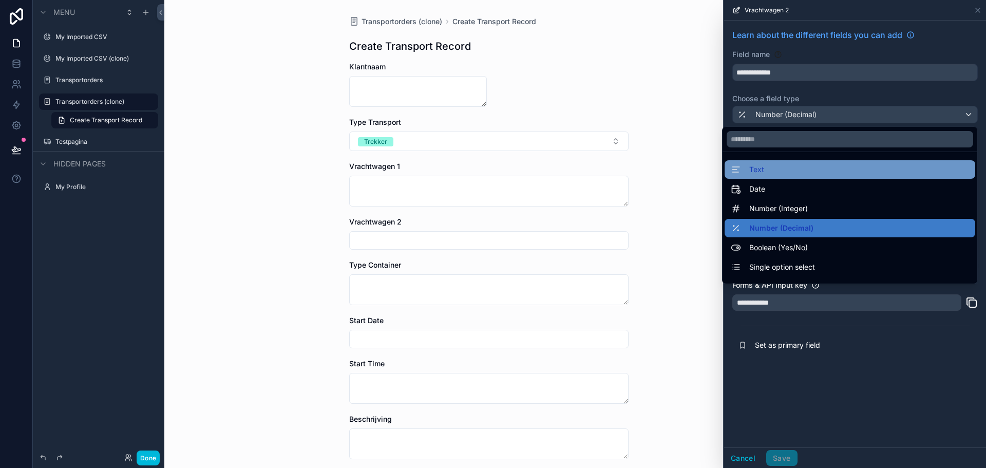
click at [851, 169] on div "Text" at bounding box center [850, 169] width 238 height 12
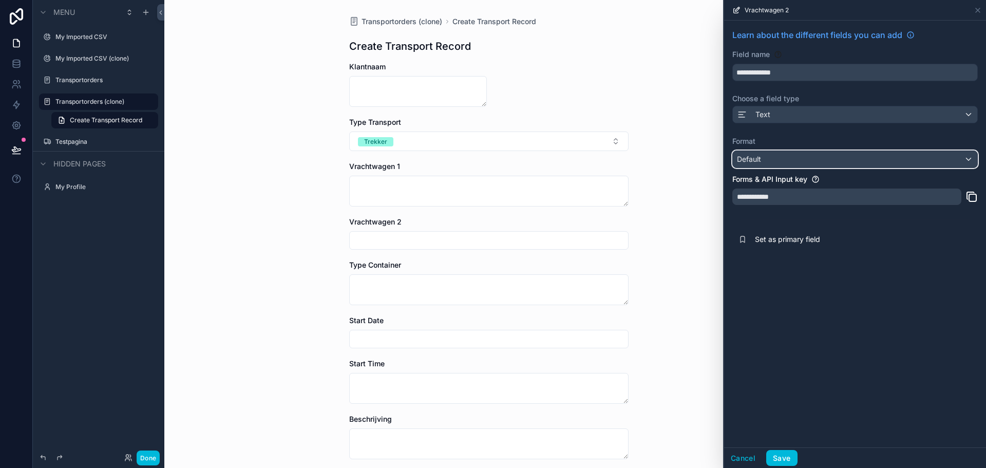
click at [849, 159] on div "Default" at bounding box center [855, 159] width 244 height 16
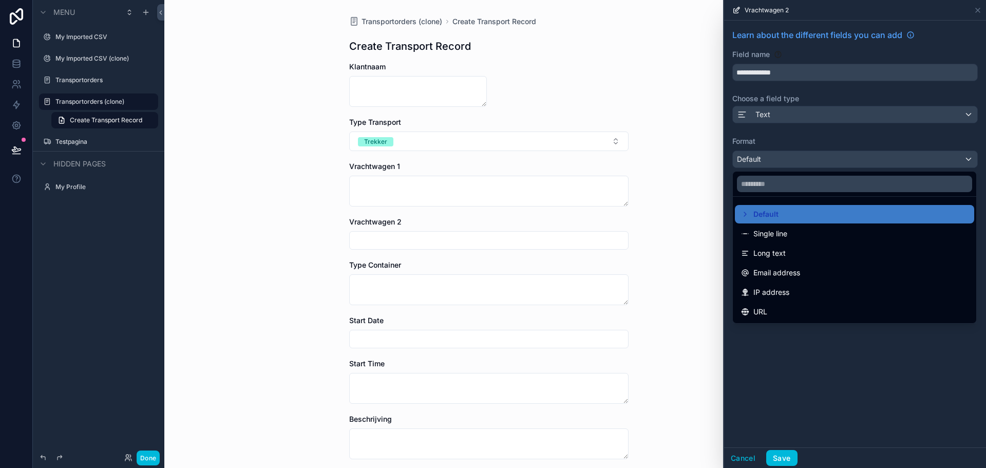
click at [849, 159] on div at bounding box center [855, 234] width 262 height 468
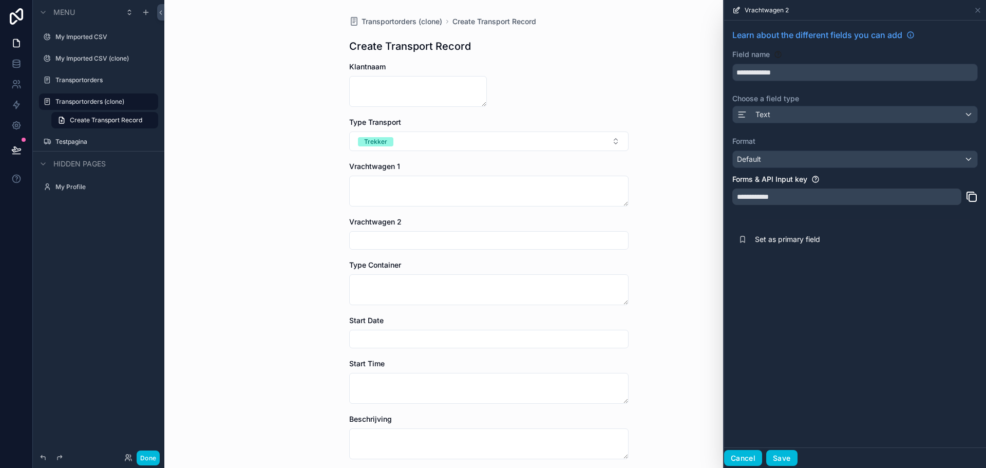
click at [743, 462] on button "Cancel" at bounding box center [743, 458] width 38 height 16
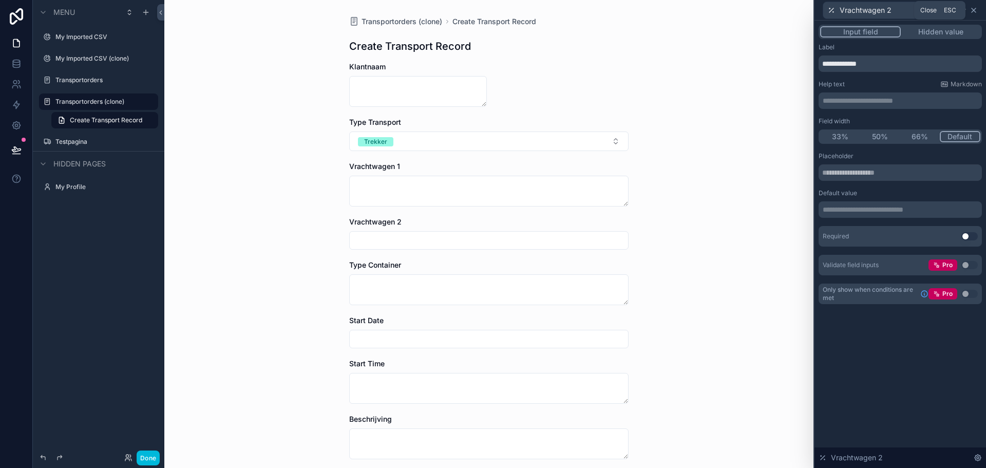
click at [976, 11] on icon at bounding box center [974, 10] width 8 height 8
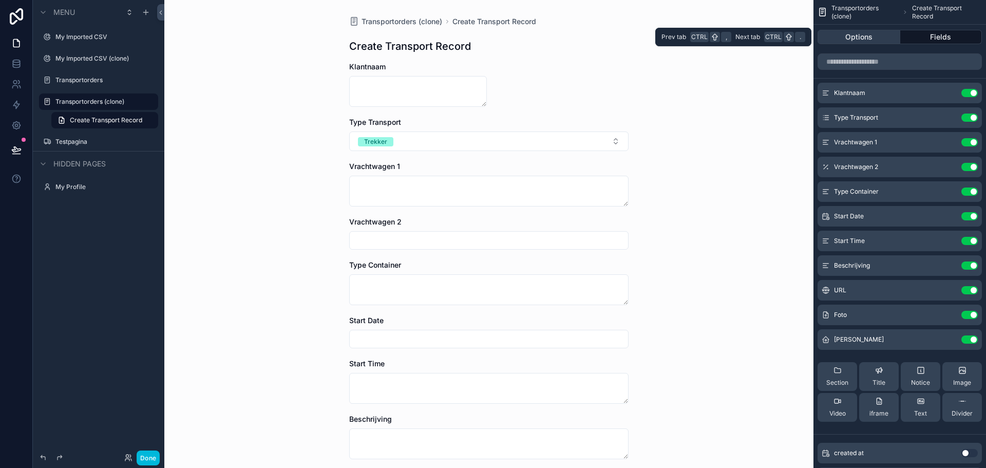
click at [868, 42] on button "Options" at bounding box center [859, 37] width 83 height 14
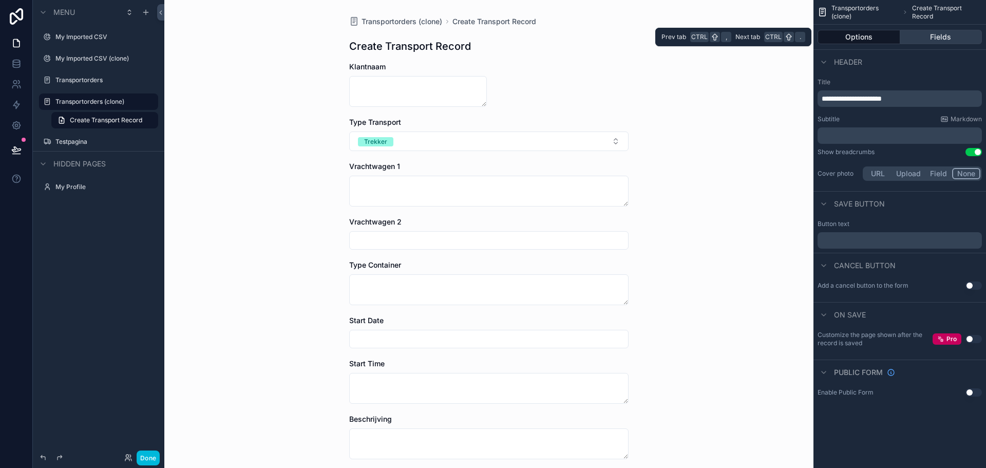
click at [924, 32] on button "Fields" at bounding box center [941, 37] width 82 height 14
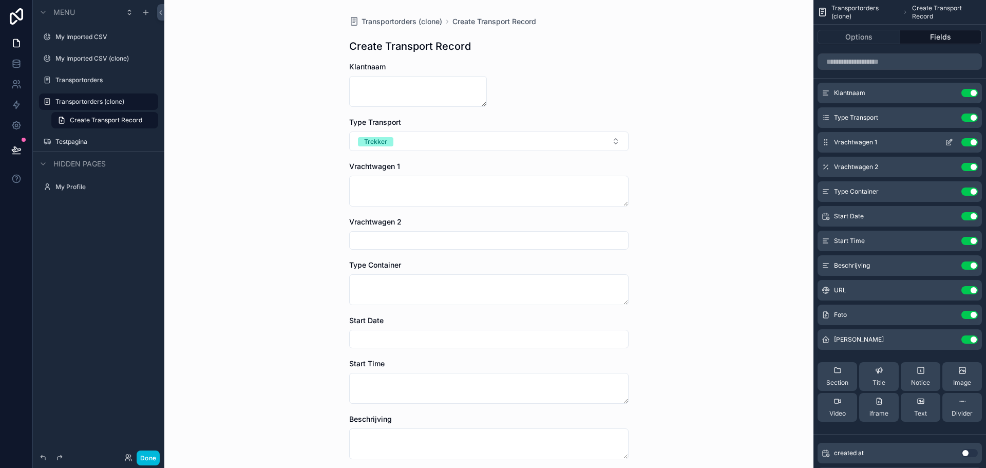
click at [947, 141] on icon "scrollable content" at bounding box center [948, 143] width 5 height 5
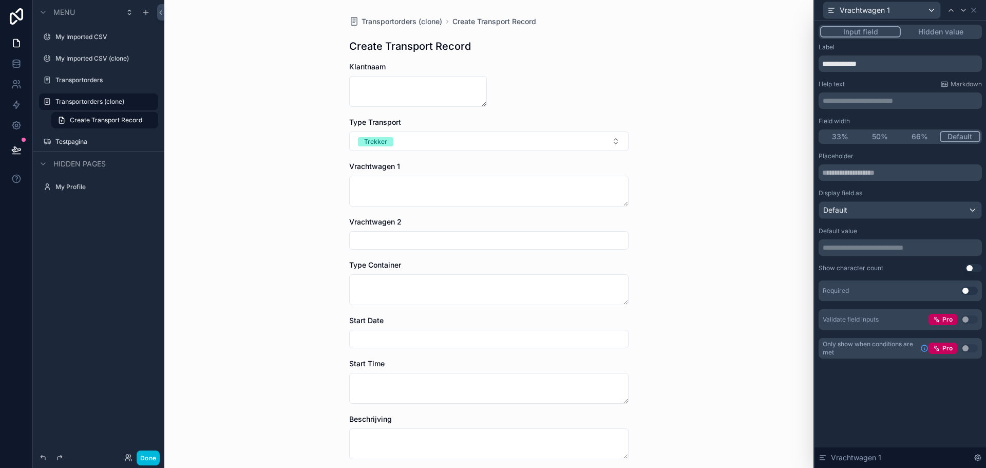
click at [968, 291] on button "Use setting" at bounding box center [969, 291] width 16 height 8
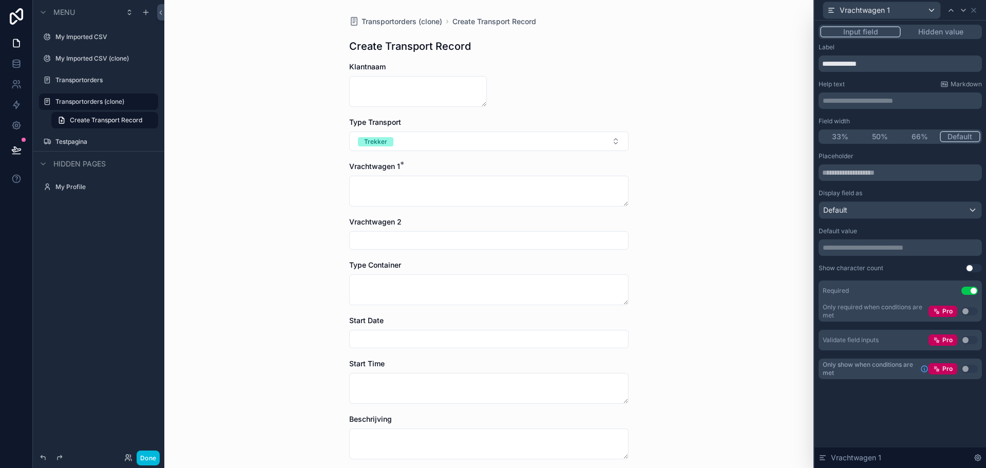
click at [971, 291] on button "Use setting" at bounding box center [969, 291] width 16 height 8
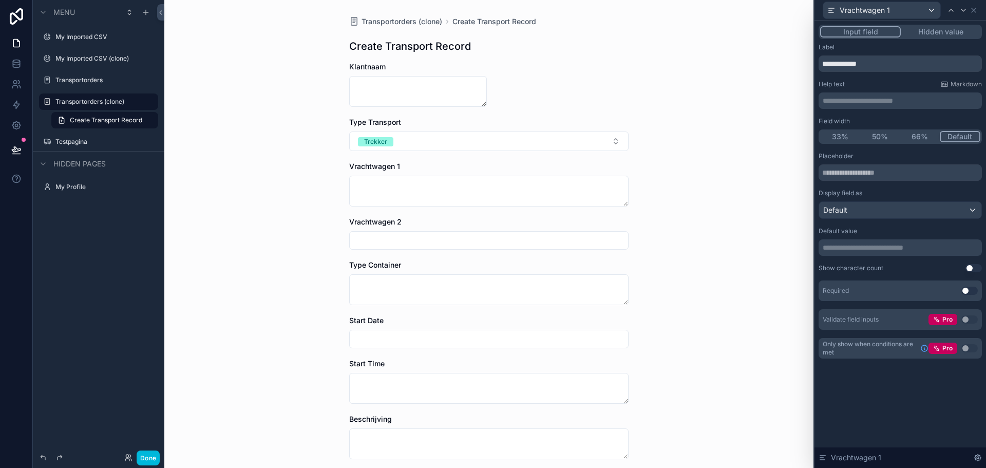
click at [918, 138] on button "66%" at bounding box center [920, 136] width 40 height 11
click at [961, 134] on button "Default" at bounding box center [961, 136] width 40 height 11
click at [768, 165] on div "Transportorders (clone) Create Transport Record Create Transport Record Klantna…" at bounding box center [488, 234] width 649 height 468
click at [979, 460] on icon at bounding box center [978, 457] width 6 height 6
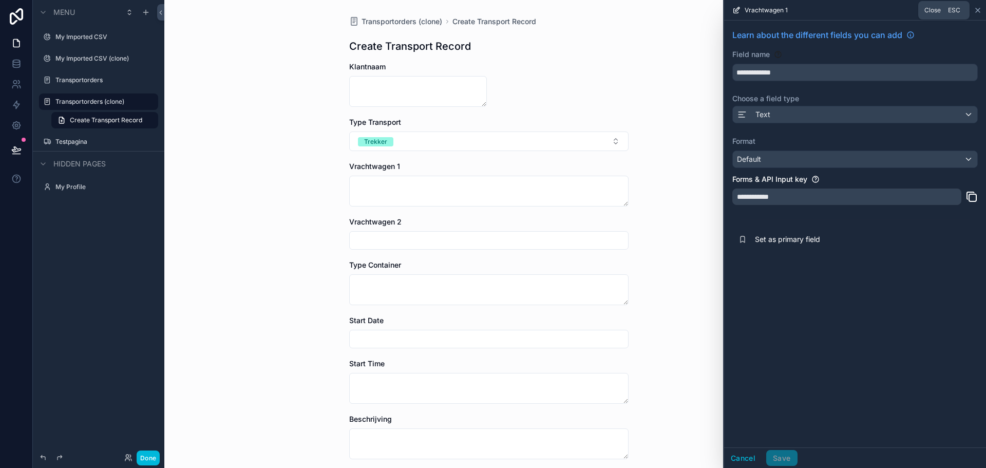
click at [978, 12] on icon at bounding box center [978, 10] width 8 height 8
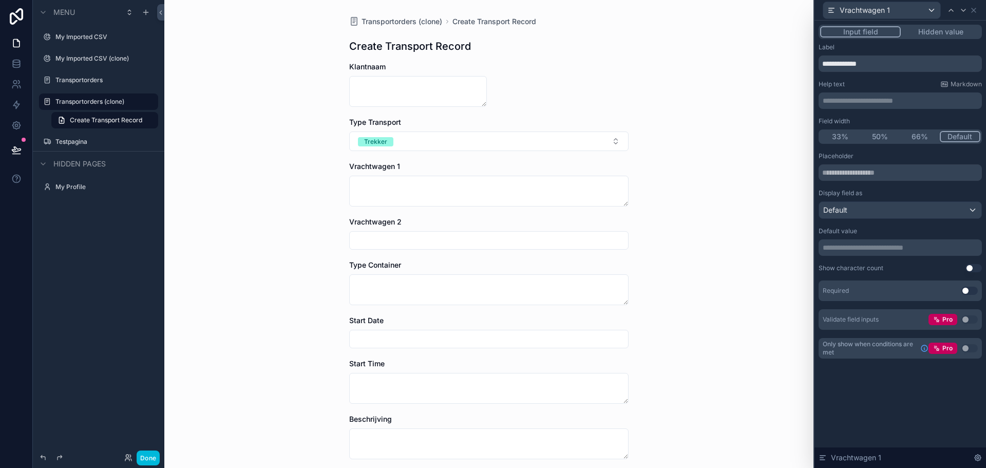
click at [970, 265] on button "Use setting" at bounding box center [973, 268] width 16 height 8
click at [972, 266] on button "Use setting" at bounding box center [973, 268] width 16 height 8
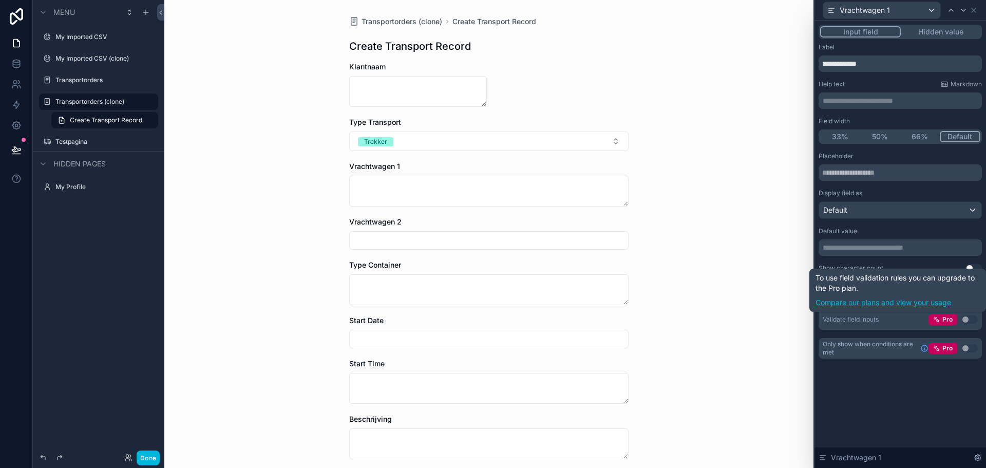
click at [921, 304] on link "Compare our plans and view your usage" at bounding box center [897, 302] width 164 height 10
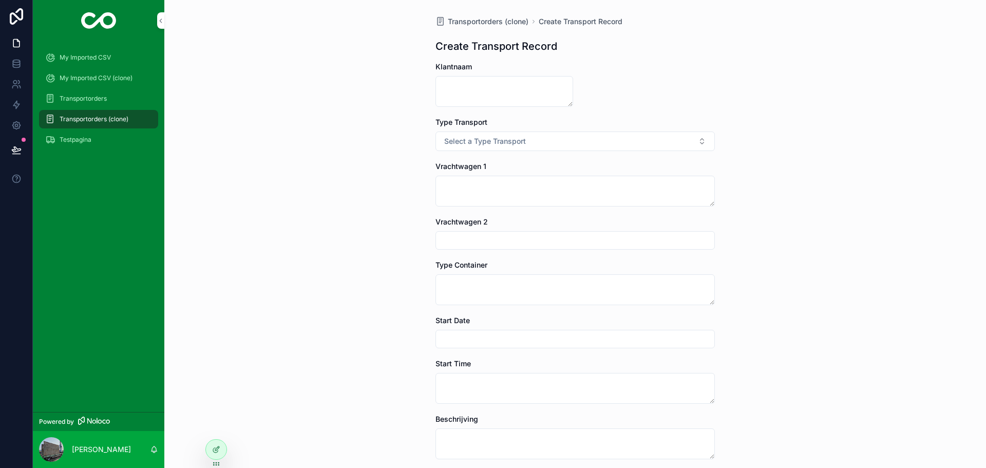
click at [80, 144] on div "Testpagina" at bounding box center [98, 139] width 107 height 16
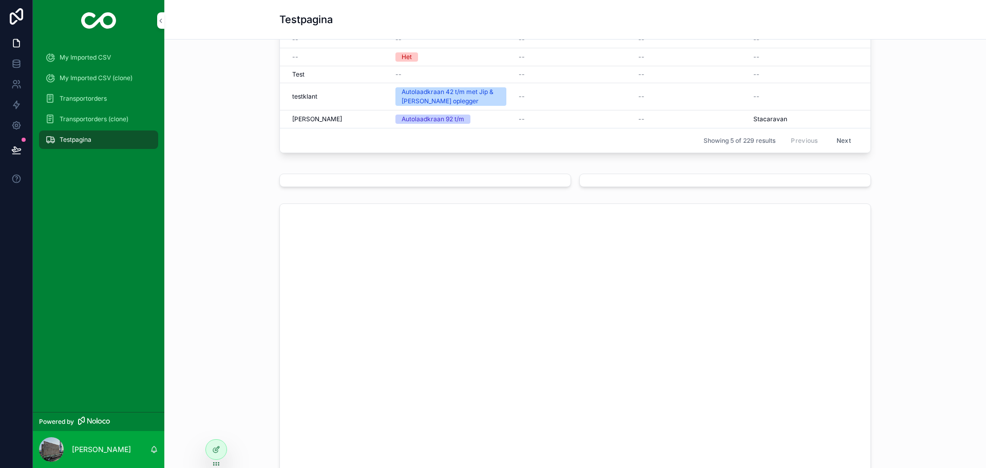
scroll to position [21, 0]
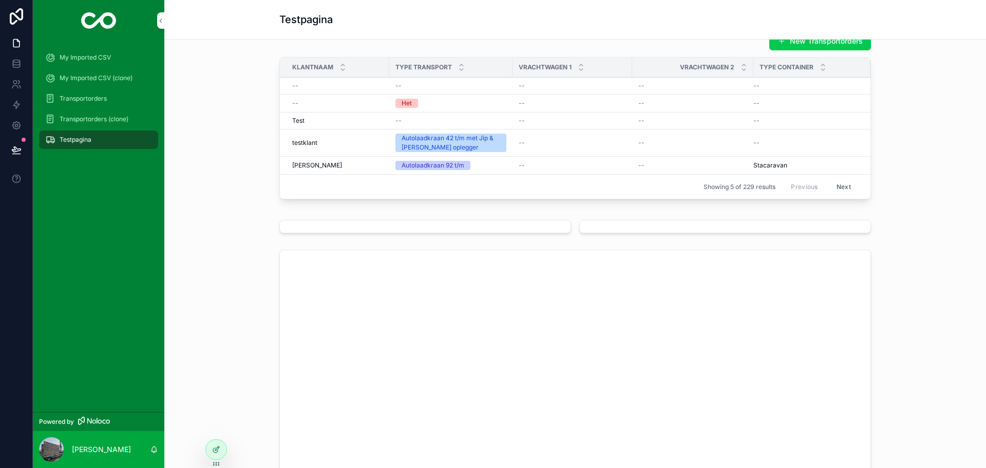
click at [839, 187] on button "Next" at bounding box center [843, 187] width 29 height 16
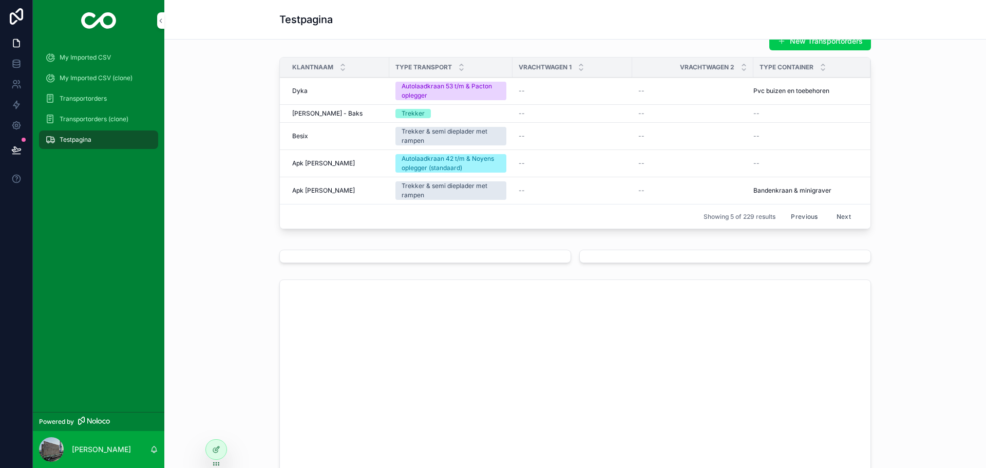
click at [480, 86] on div "Autolaadkraan 53 t/m & Pacton oplegger" at bounding box center [451, 91] width 99 height 18
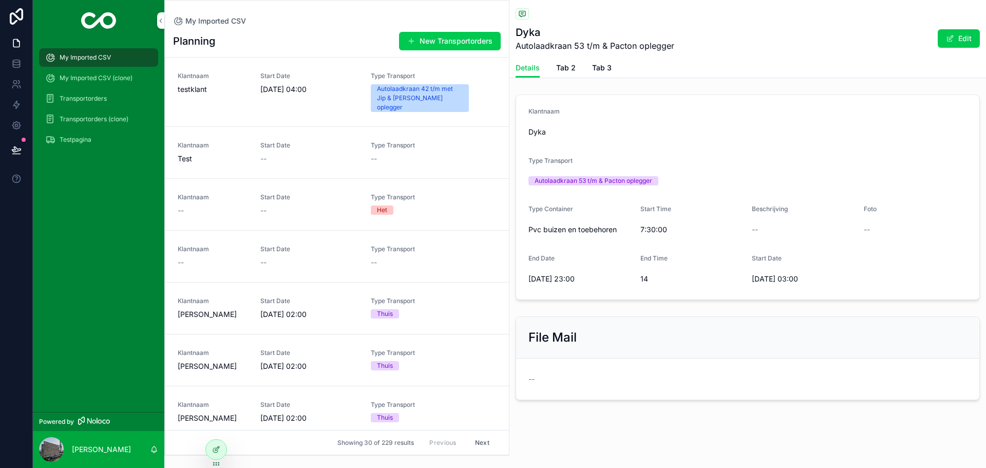
click at [563, 70] on span "Tab 2" at bounding box center [566, 68] width 20 height 10
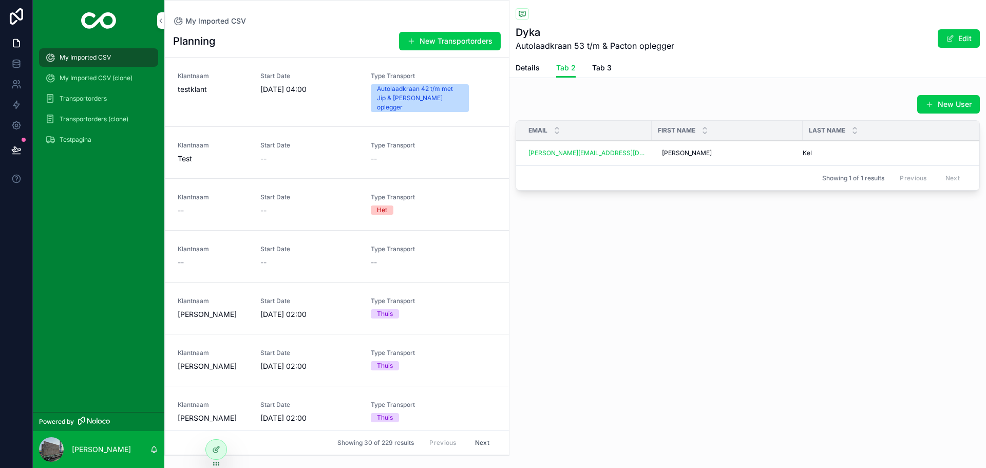
click at [608, 68] on span "Tab 3" at bounding box center [602, 68] width 20 height 10
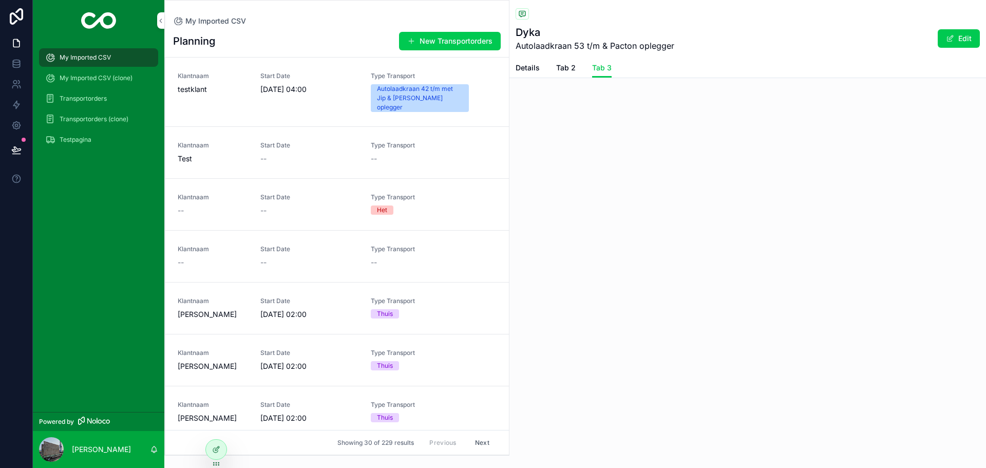
click at [537, 62] on link "Details" at bounding box center [528, 69] width 24 height 21
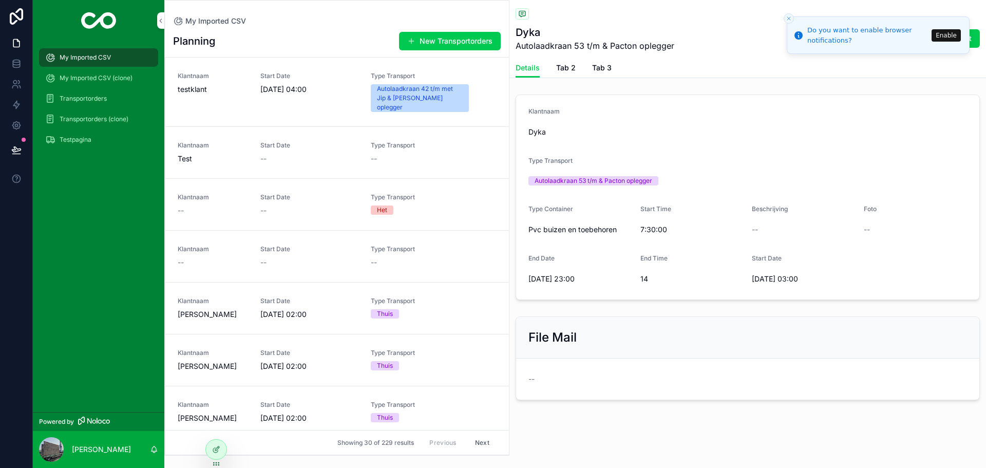
click at [438, 349] on span "Type Transport" at bounding box center [420, 353] width 98 height 8
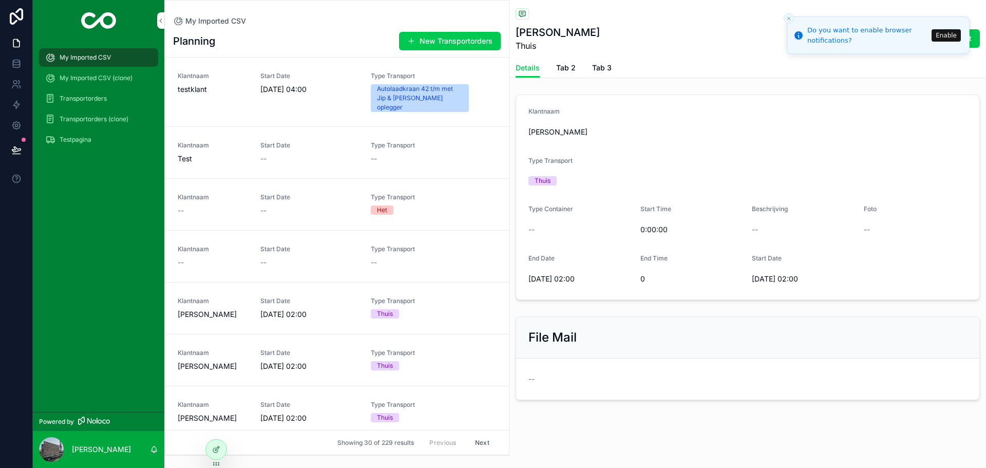
click at [476, 91] on div "Klantnaam testklant Start Date 22-8-2024 04:00 Type Transport Autolaadkraan 42 …" at bounding box center [337, 92] width 319 height 40
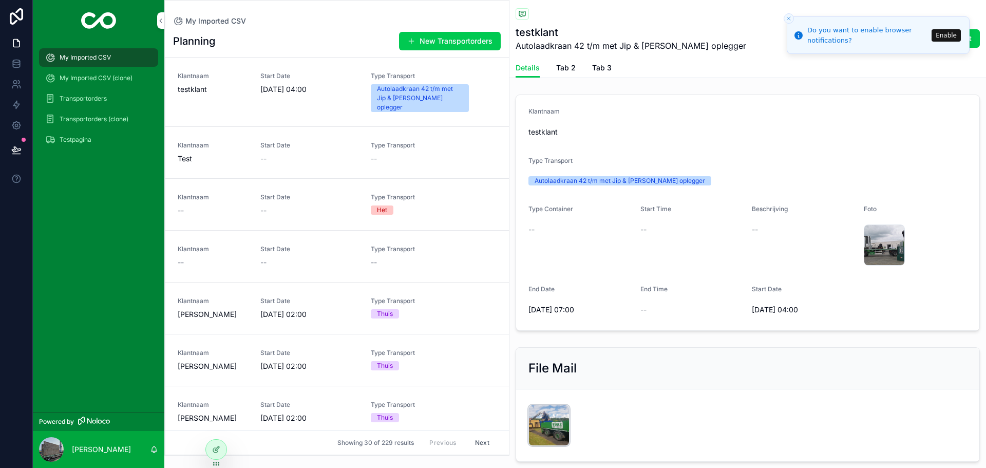
click at [556, 428] on div "20210729_154049 .jpg" at bounding box center [548, 425] width 41 height 41
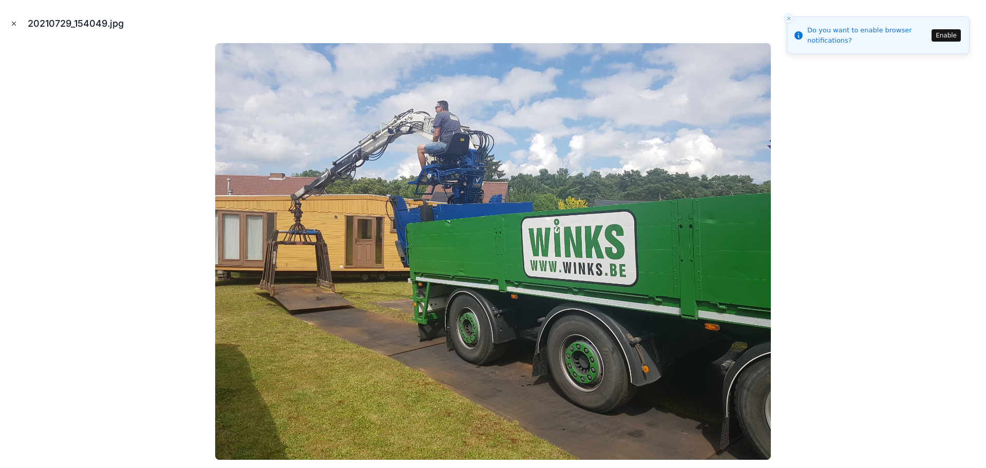
click at [16, 25] on icon "Close modal" at bounding box center [13, 23] width 7 height 7
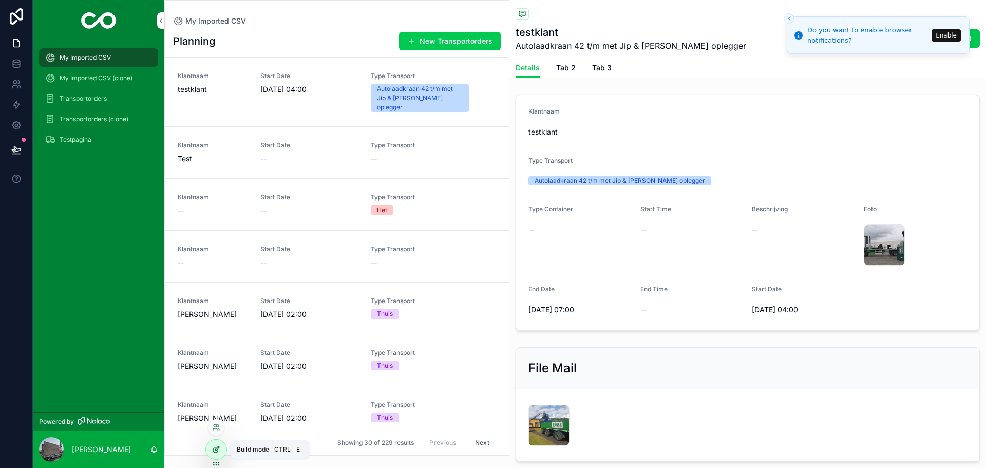
click at [220, 451] on icon at bounding box center [216, 449] width 8 height 8
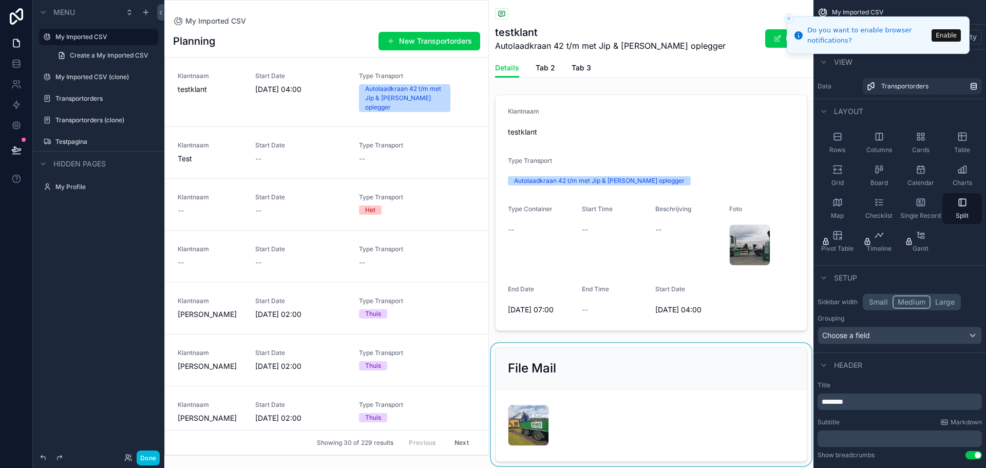
click at [615, 400] on div "scrollable content" at bounding box center [651, 404] width 325 height 123
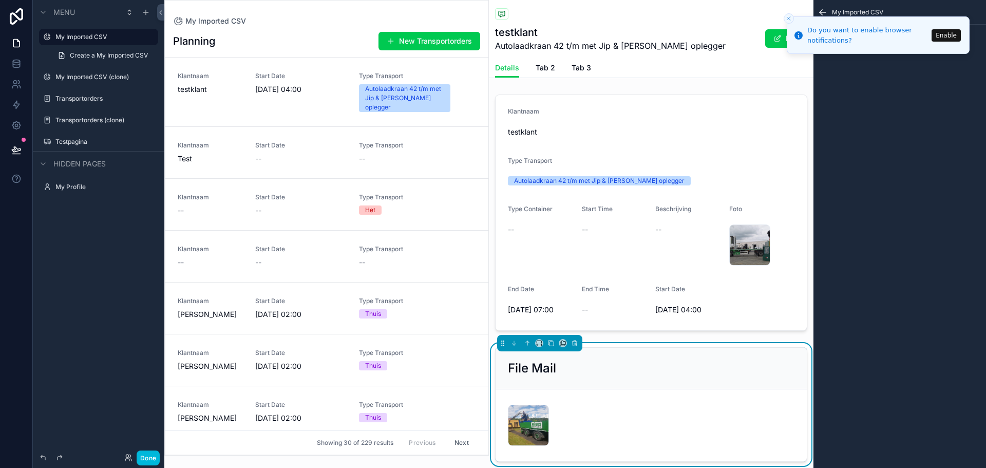
click at [791, 17] on icon "Close toast" at bounding box center [789, 18] width 6 height 6
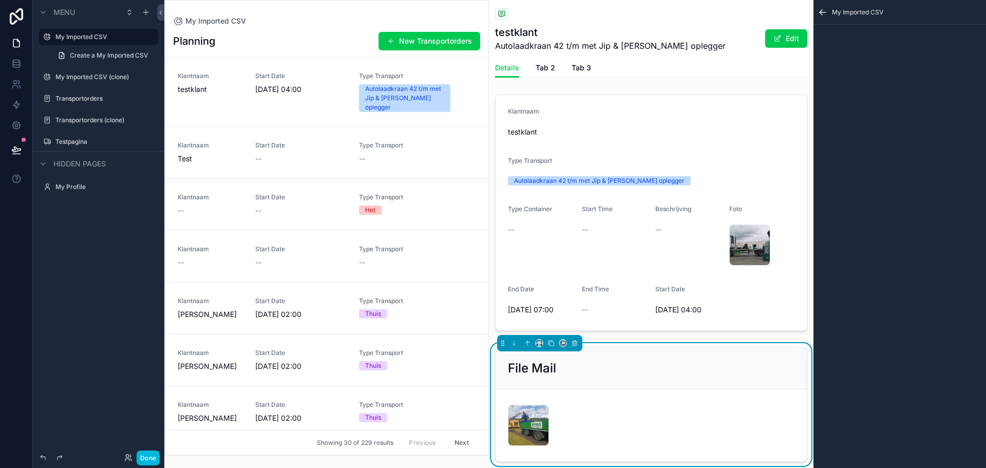
click at [825, 10] on icon "scrollable content" at bounding box center [823, 12] width 10 height 10
